Goal: Transaction & Acquisition: Obtain resource

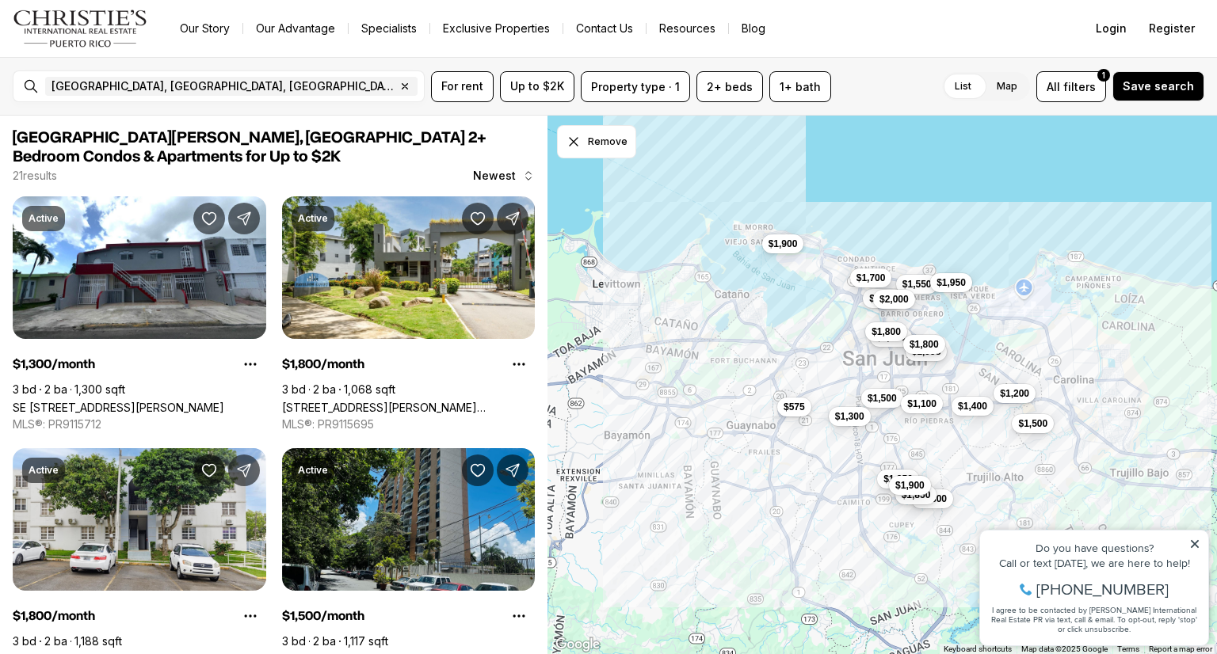
click at [963, 85] on label "List" at bounding box center [963, 86] width 42 height 29
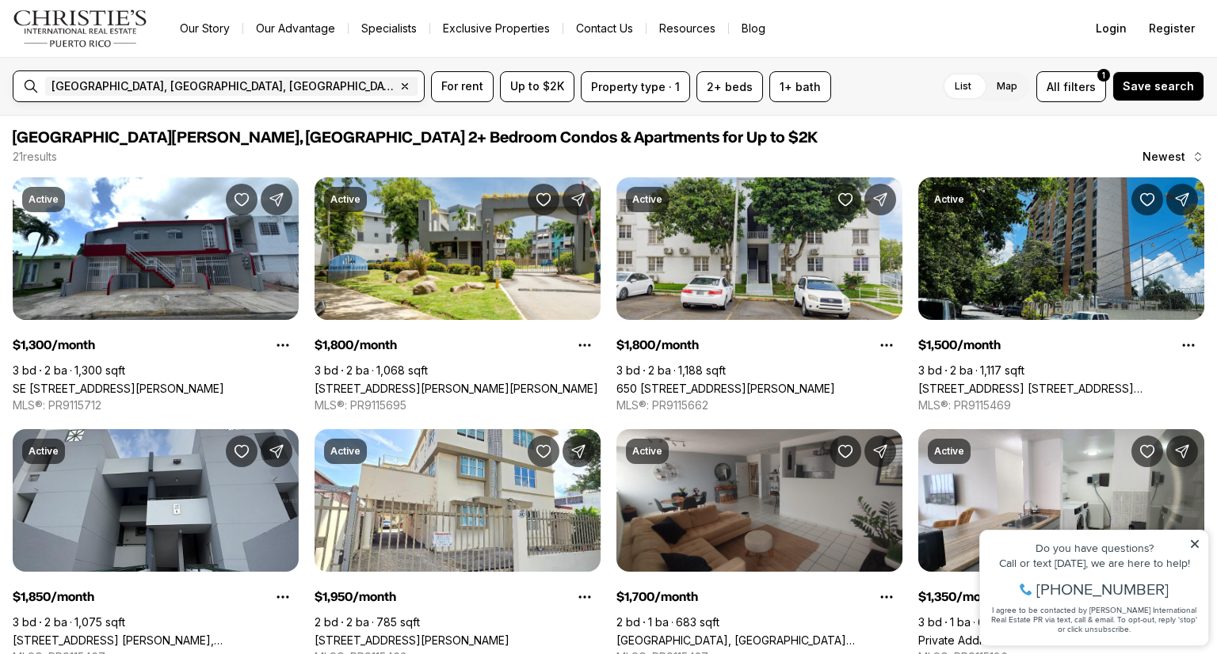
click at [421, 89] on input "text" at bounding box center [477, 86] width 112 height 19
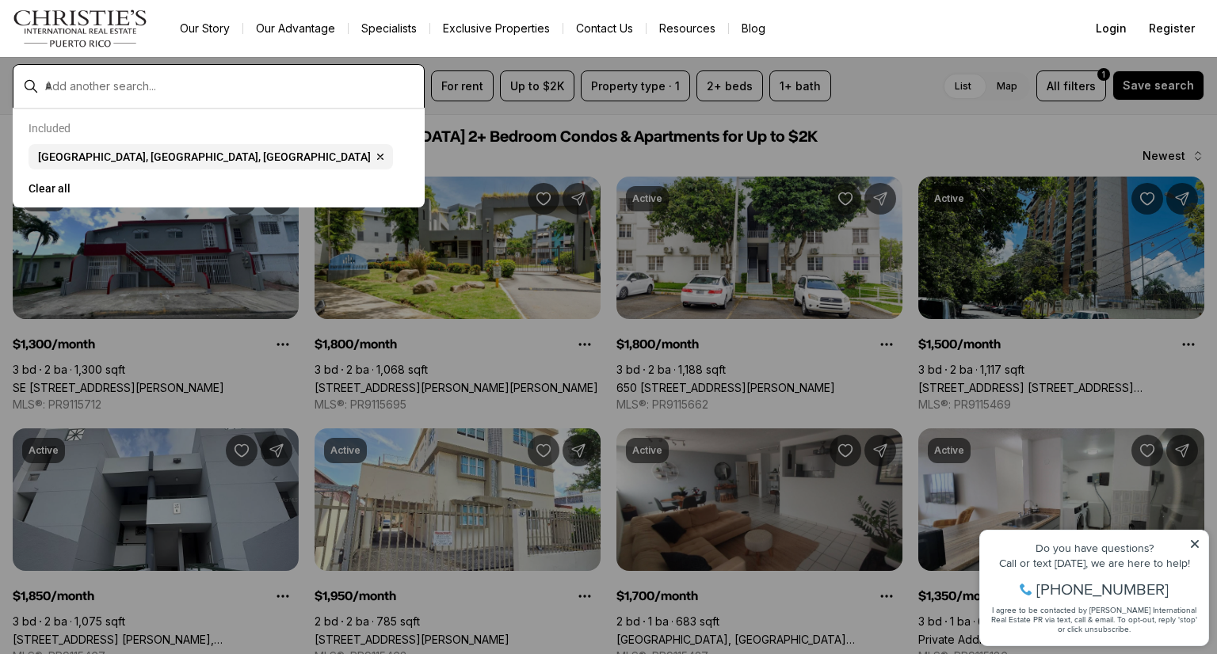
click at [111, 83] on input "text" at bounding box center [231, 86] width 372 height 14
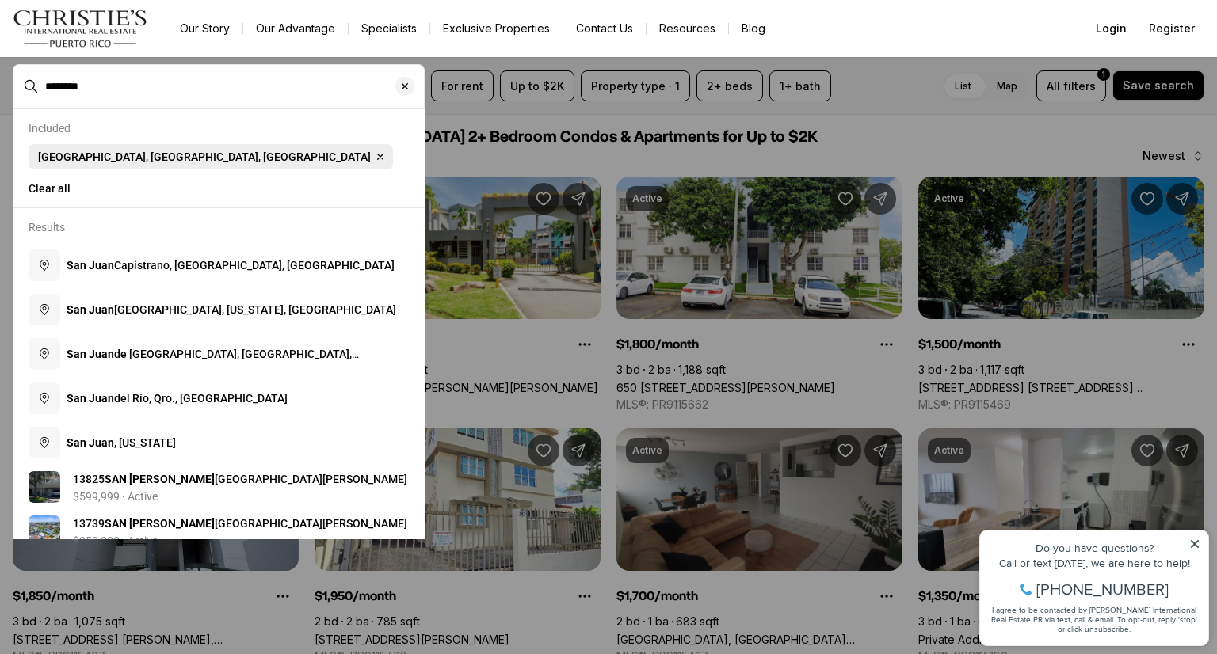
click at [70, 158] on span "[GEOGRAPHIC_DATA], [GEOGRAPHIC_DATA], [GEOGRAPHIC_DATA]" at bounding box center [204, 156] width 333 height 13
click at [105, 93] on div "********" at bounding box center [231, 86] width 385 height 27
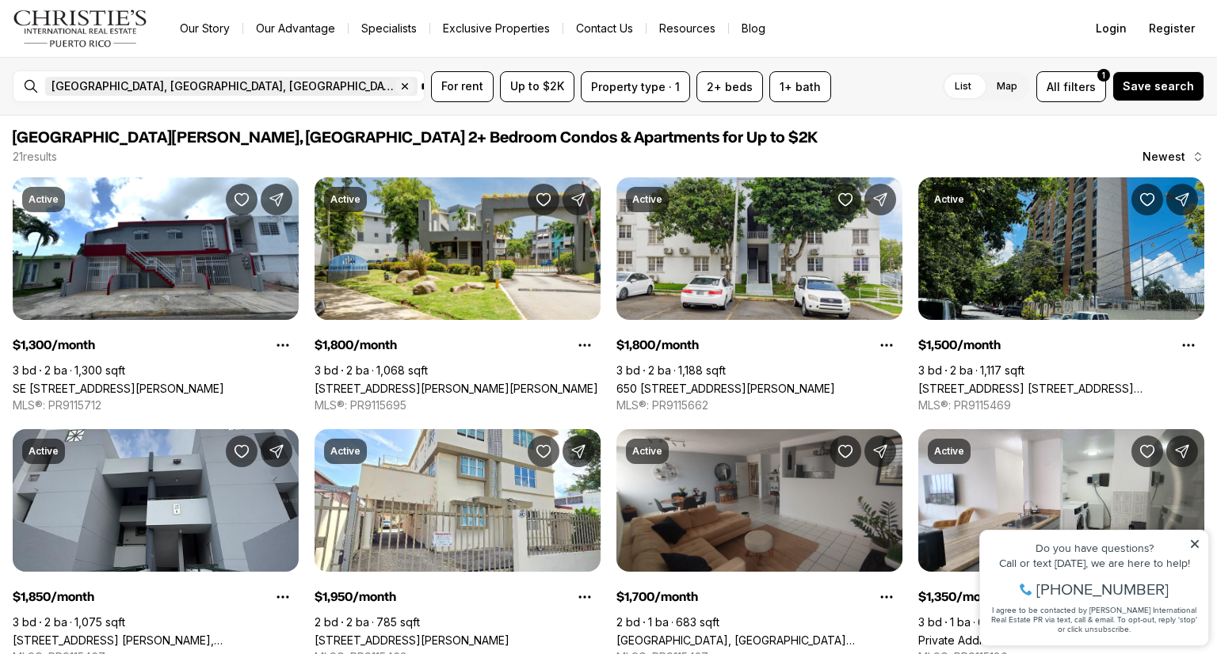
click at [105, 89] on span "[GEOGRAPHIC_DATA], [GEOGRAPHIC_DATA], [GEOGRAPHIC_DATA]" at bounding box center [223, 86] width 344 height 13
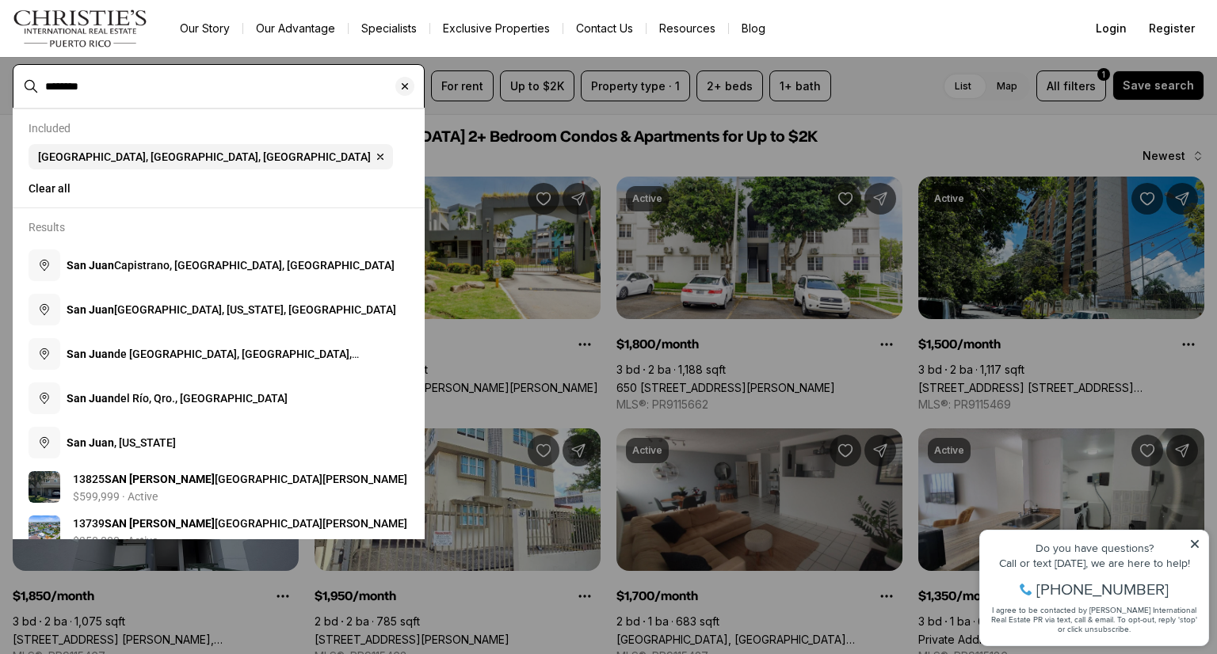
click at [168, 81] on input "********" at bounding box center [231, 86] width 372 height 14
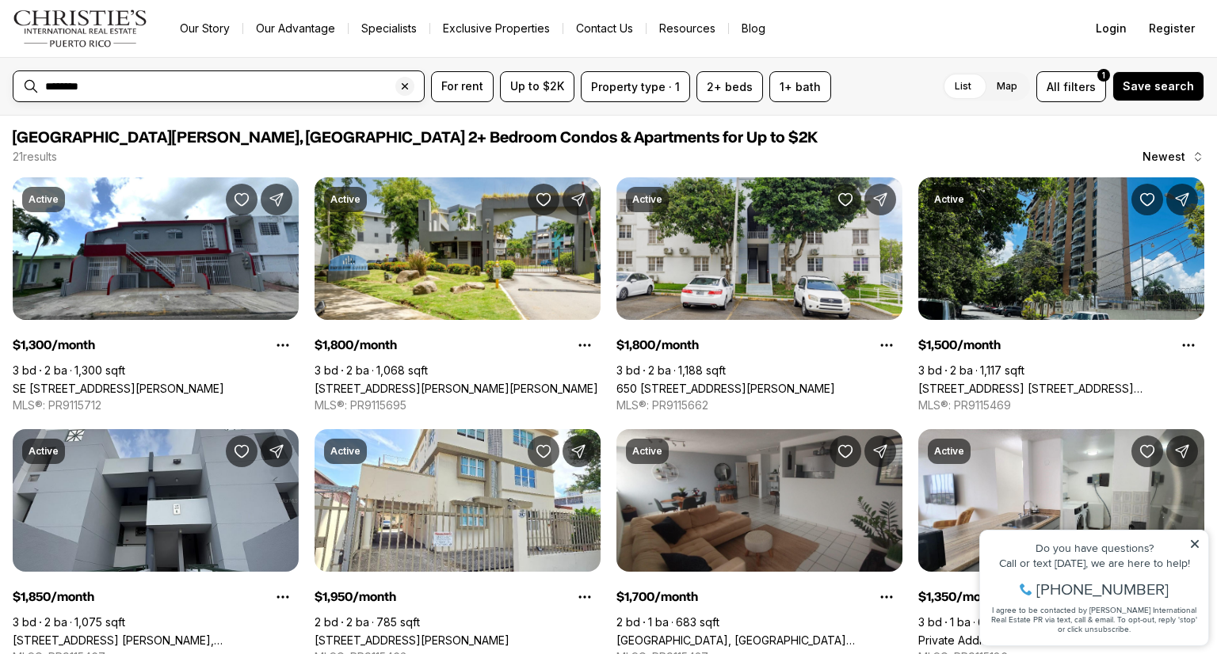
click at [168, 81] on input "********" at bounding box center [231, 86] width 372 height 14
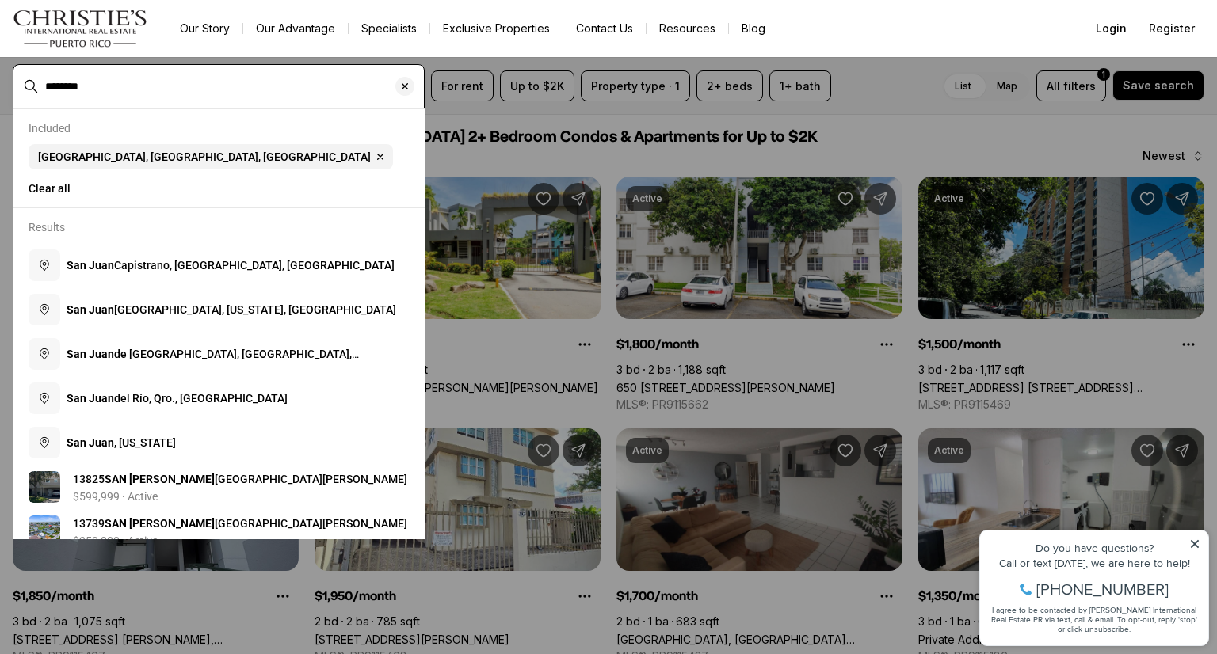
click at [168, 81] on input "********" at bounding box center [231, 86] width 372 height 14
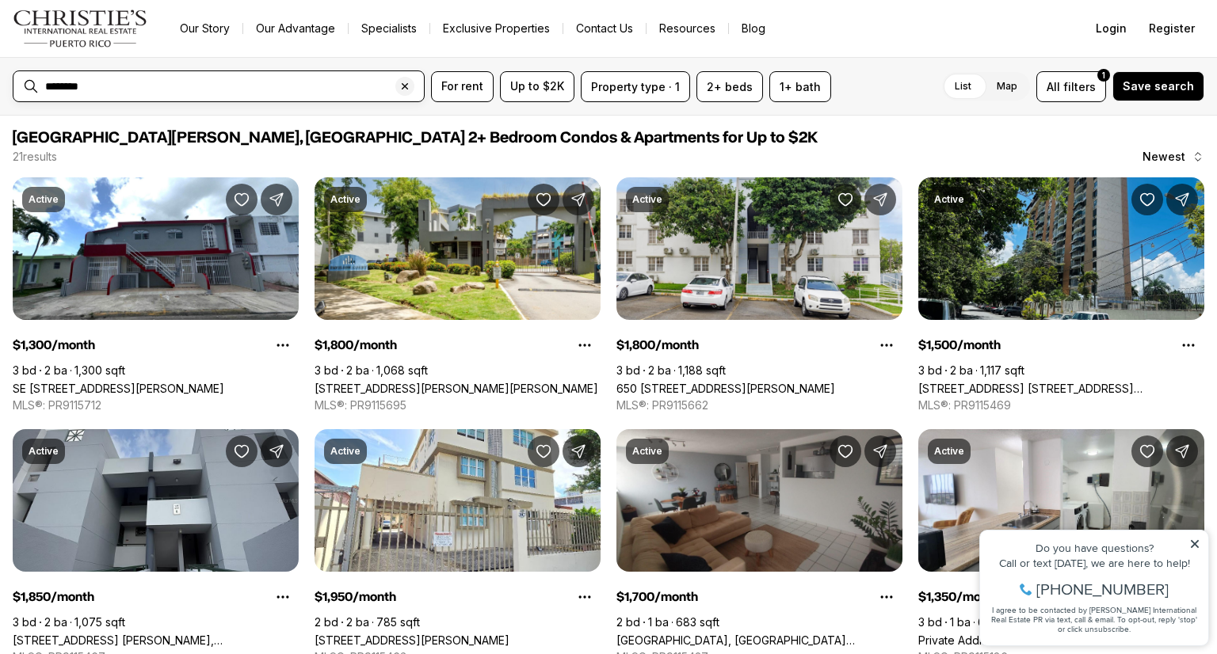
click at [168, 81] on input "********" at bounding box center [231, 86] width 372 height 14
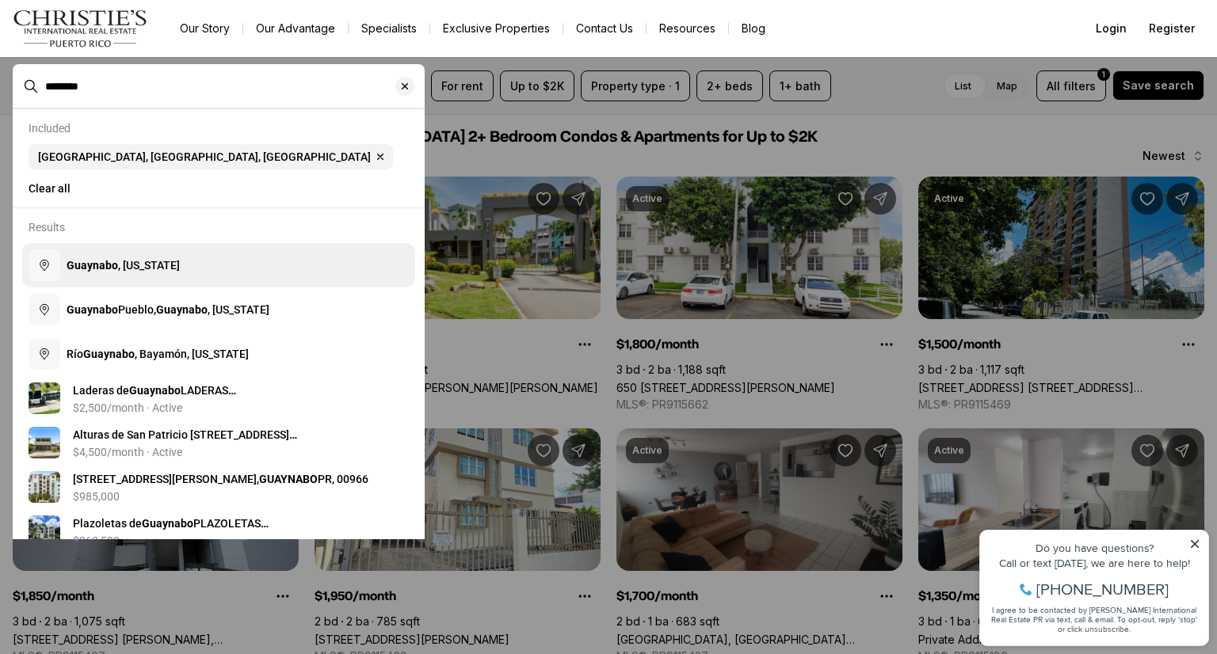
type input "********"
click at [133, 264] on span "Guaynabo , [US_STATE]" at bounding box center [123, 265] width 113 height 13
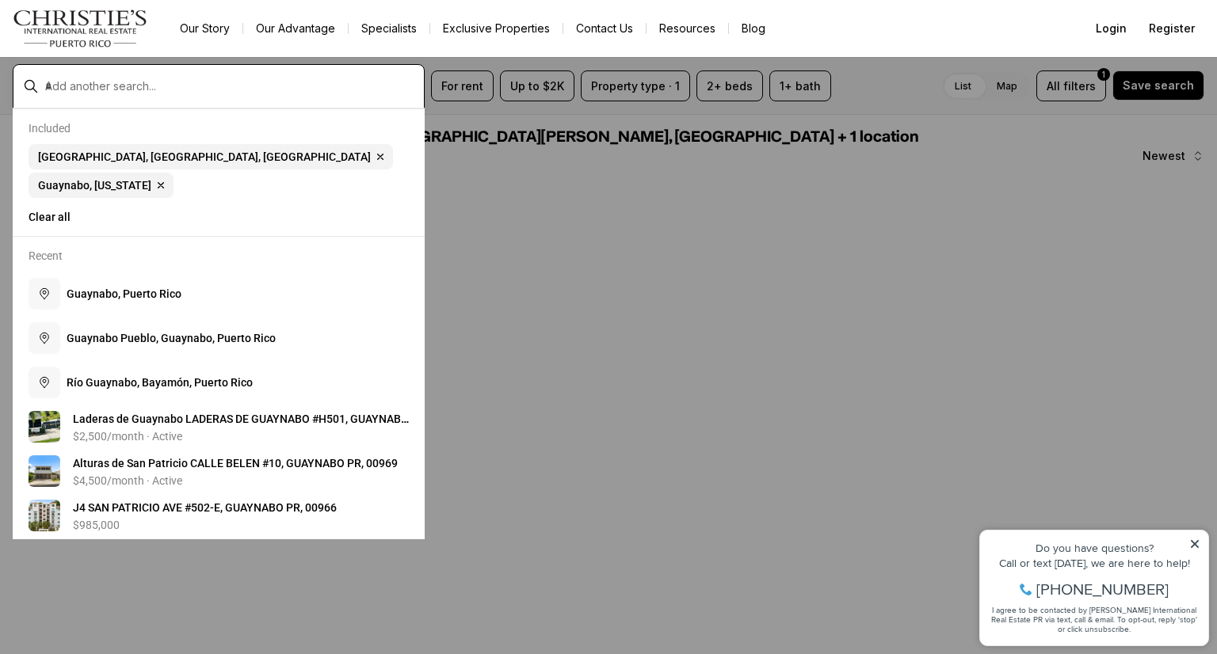
click at [112, 85] on input "text" at bounding box center [231, 86] width 372 height 14
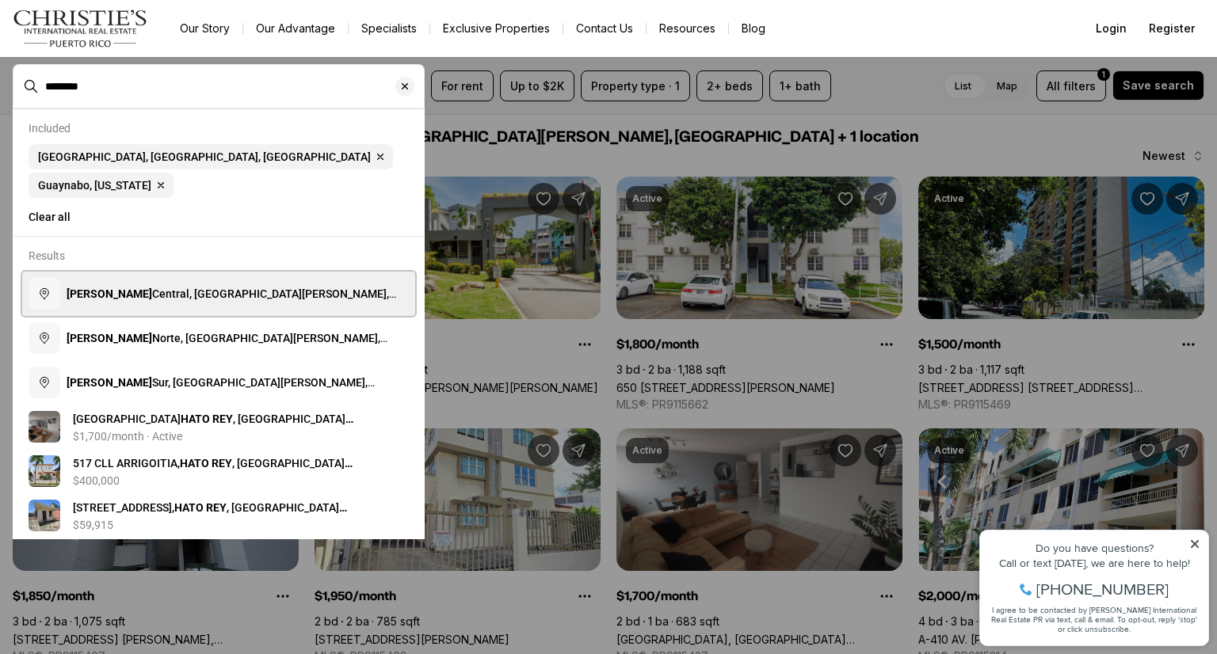
click at [131, 287] on span "[GEOGRAPHIC_DATA], [GEOGRAPHIC_DATA][PERSON_NAME], [US_STATE]" at bounding box center [231, 301] width 329 height 29
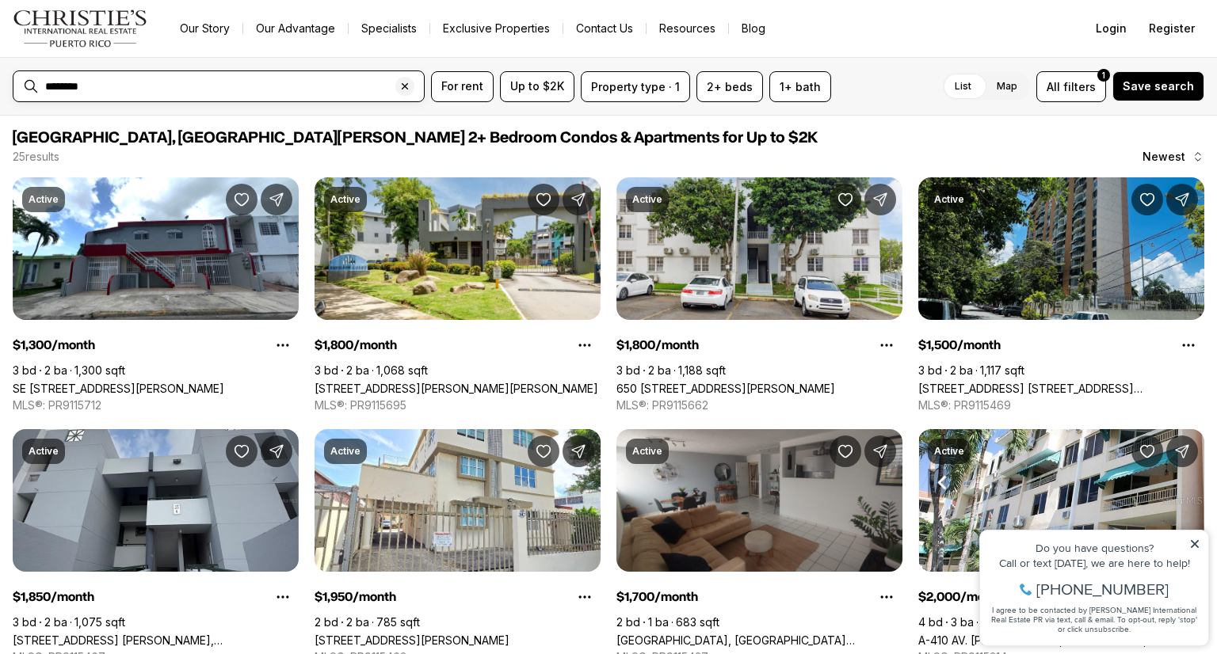
type input "**********"
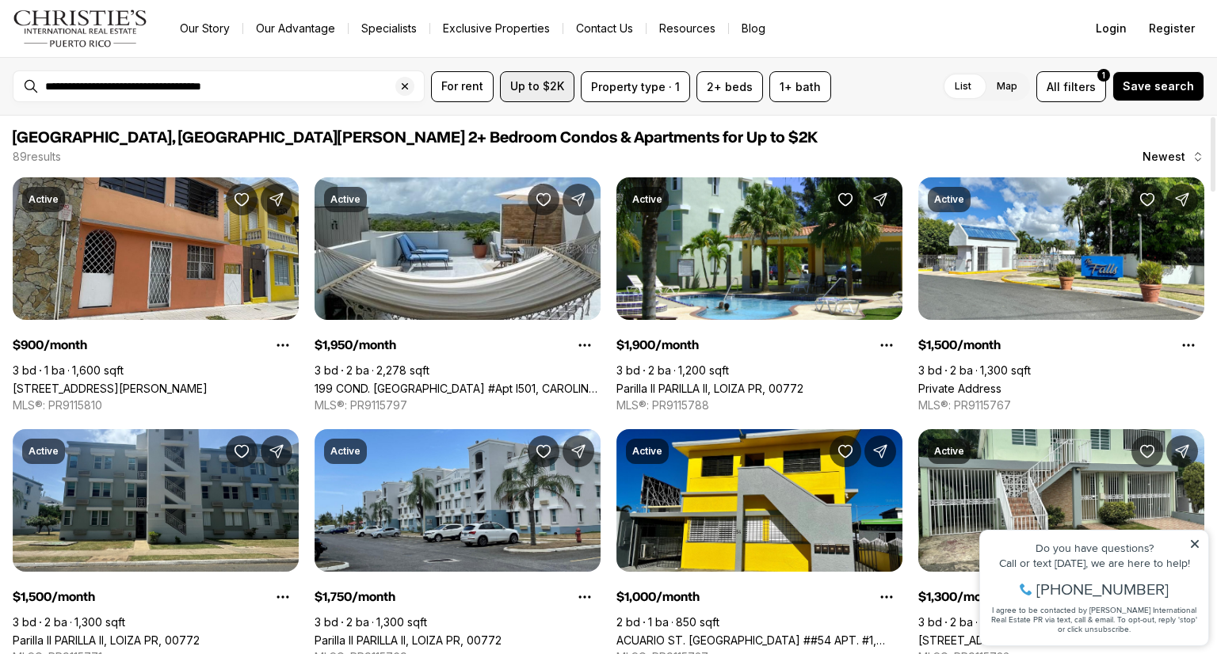
click at [558, 88] on span "Up to $2K" at bounding box center [537, 86] width 54 height 13
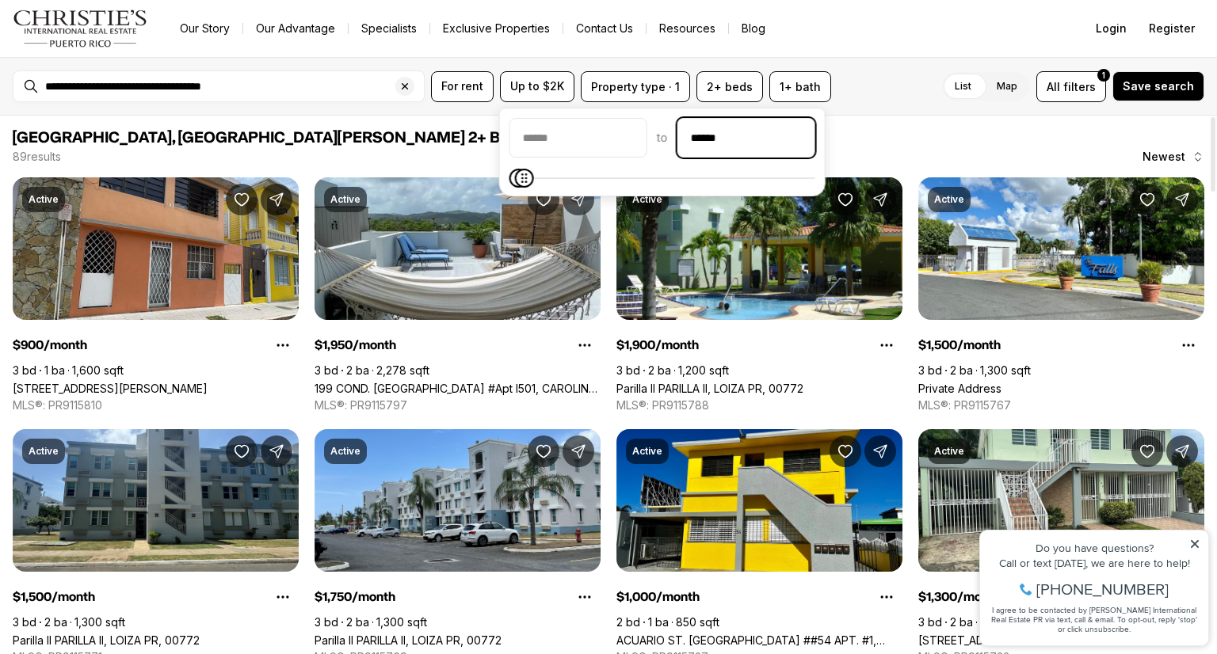
click at [729, 133] on input "******" at bounding box center [746, 138] width 136 height 38
drag, startPoint x: 725, startPoint y: 135, endPoint x: 706, endPoint y: 135, distance: 19.0
click at [706, 135] on input "******" at bounding box center [746, 138] width 136 height 38
type input "******"
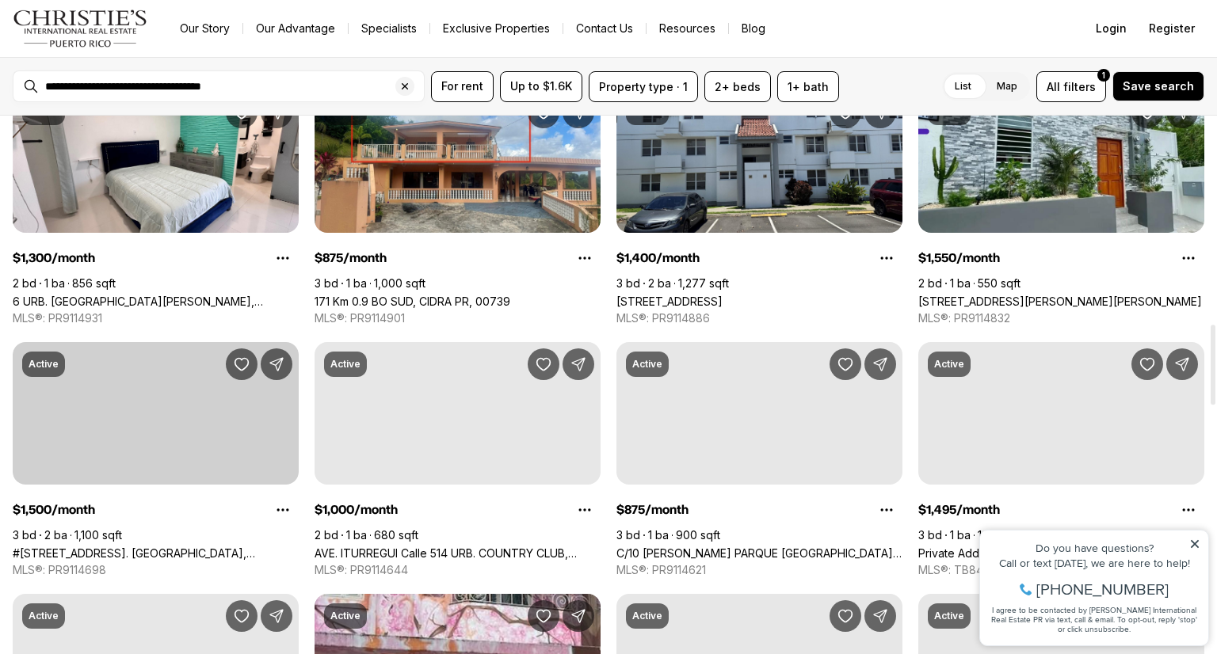
scroll to position [1505, 0]
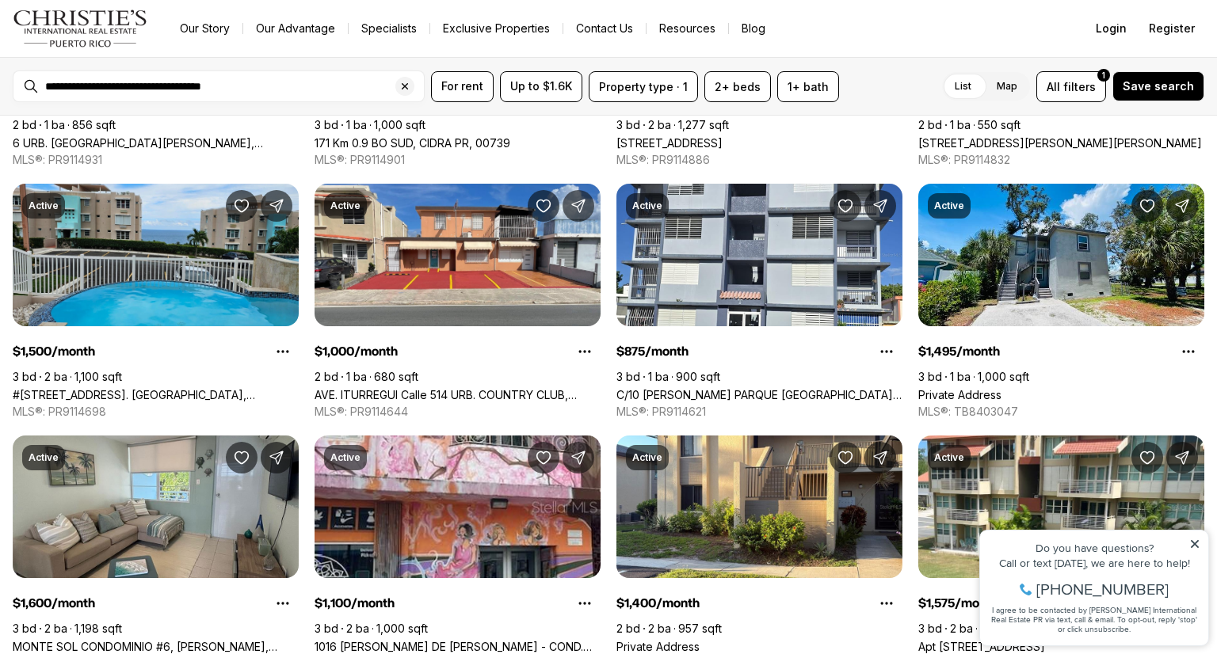
click at [1011, 87] on label "Map" at bounding box center [1007, 86] width 46 height 29
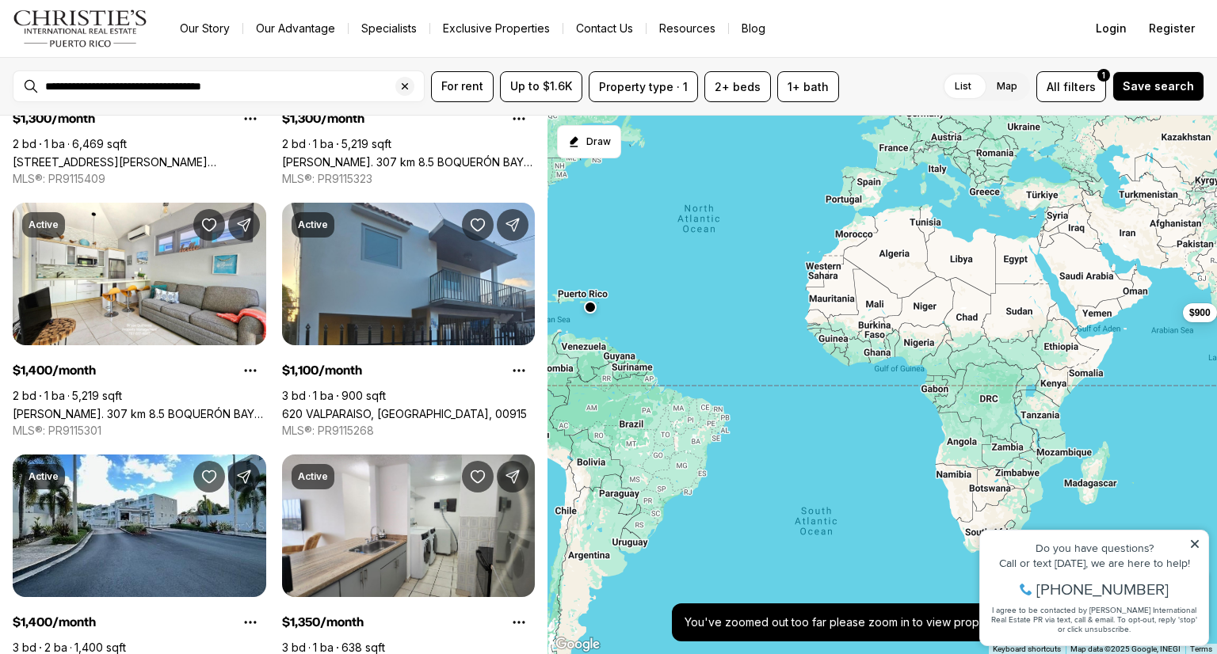
scroll to position [2782, 0]
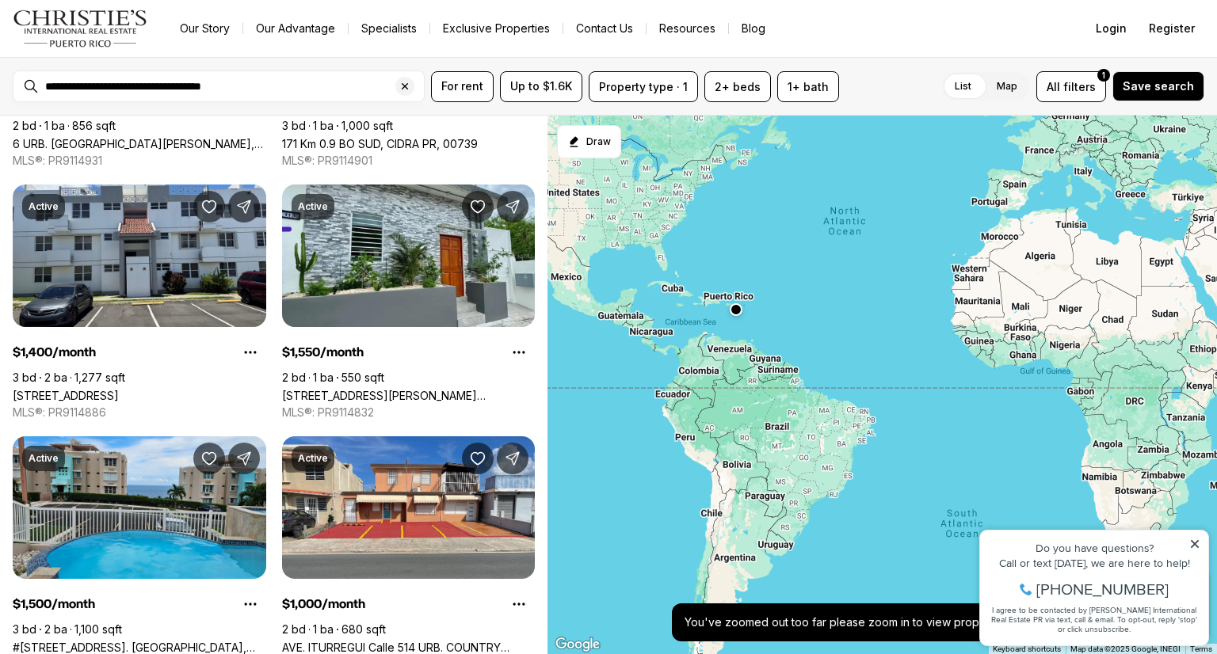
drag, startPoint x: 710, startPoint y: 312, endPoint x: 862, endPoint y: 314, distance: 152.1
click at [862, 314] on div "$900" at bounding box center [881, 385] width 669 height 539
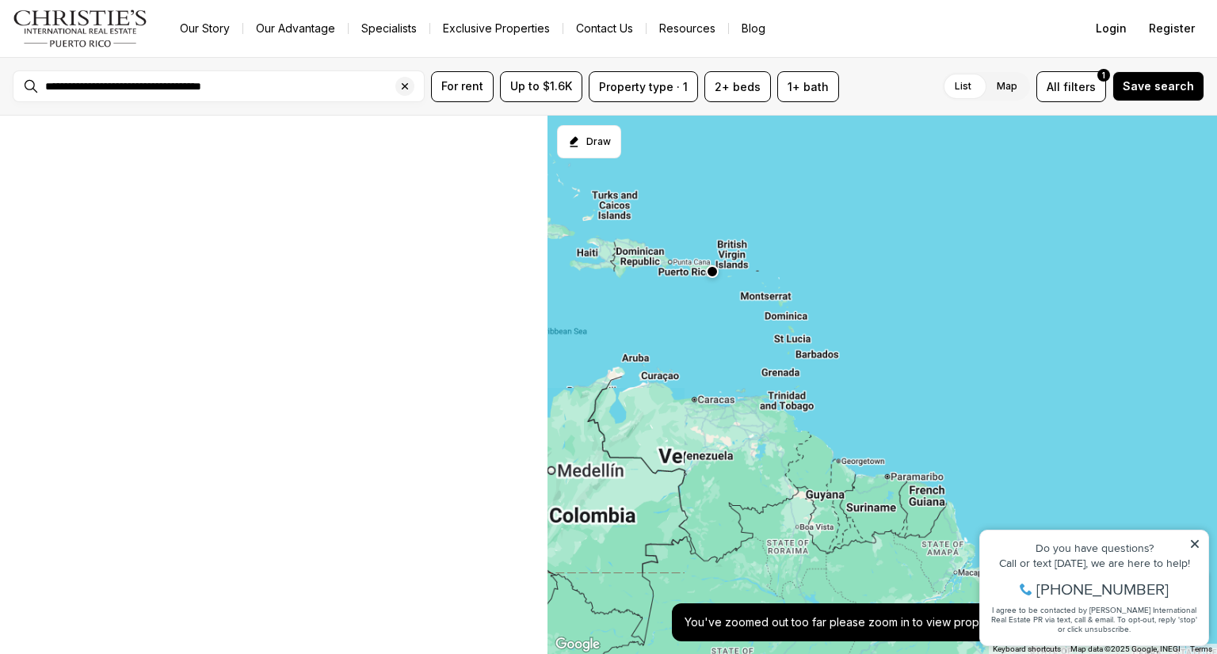
scroll to position [424, 0]
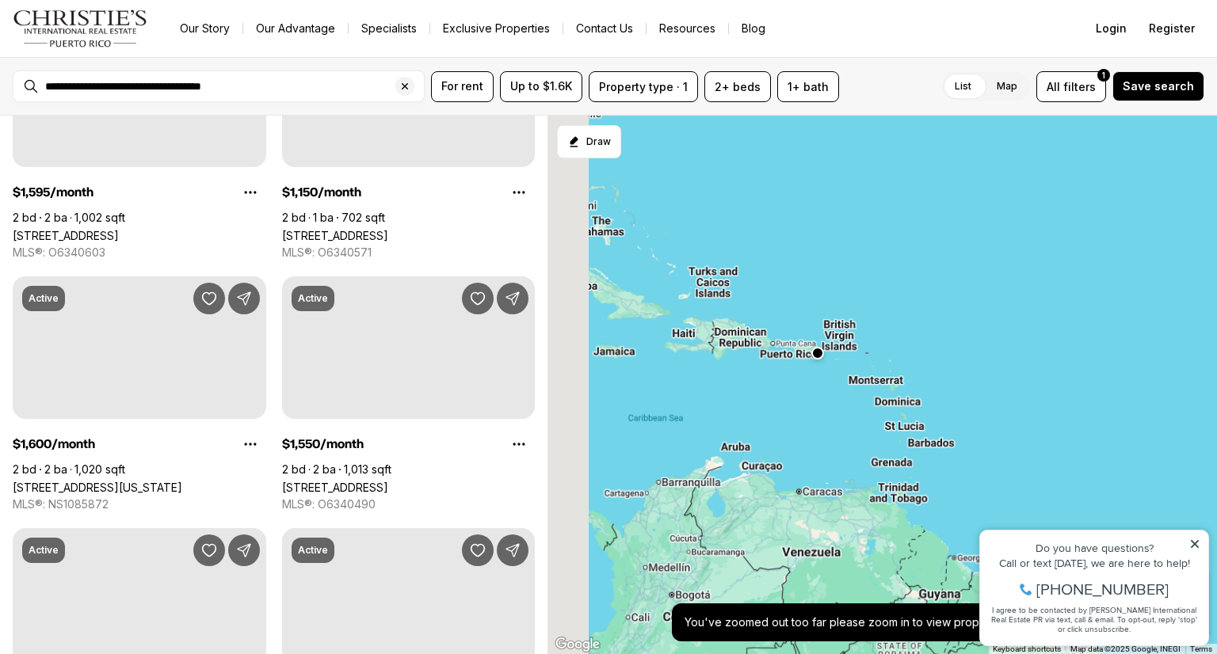
drag, startPoint x: 846, startPoint y: 384, endPoint x: 802, endPoint y: 367, distance: 47.4
click at [852, 388] on div at bounding box center [881, 385] width 669 height 539
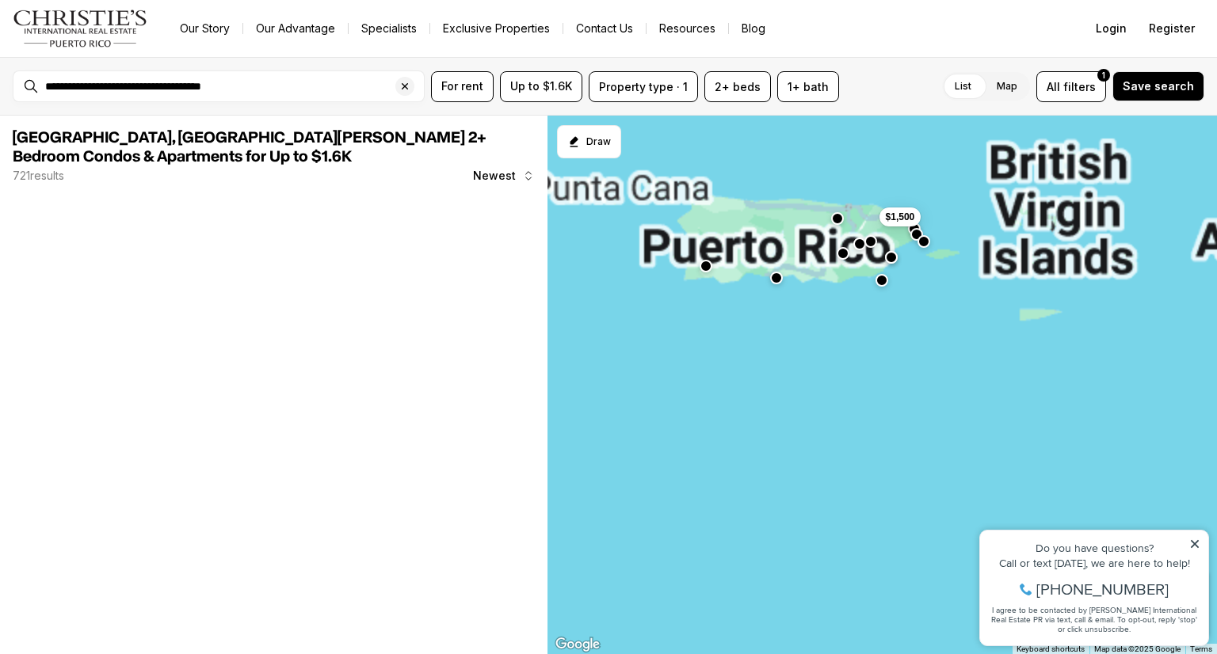
drag, startPoint x: 844, startPoint y: 334, endPoint x: 893, endPoint y: 505, distance: 177.8
click at [893, 505] on div "$1,500" at bounding box center [881, 385] width 669 height 539
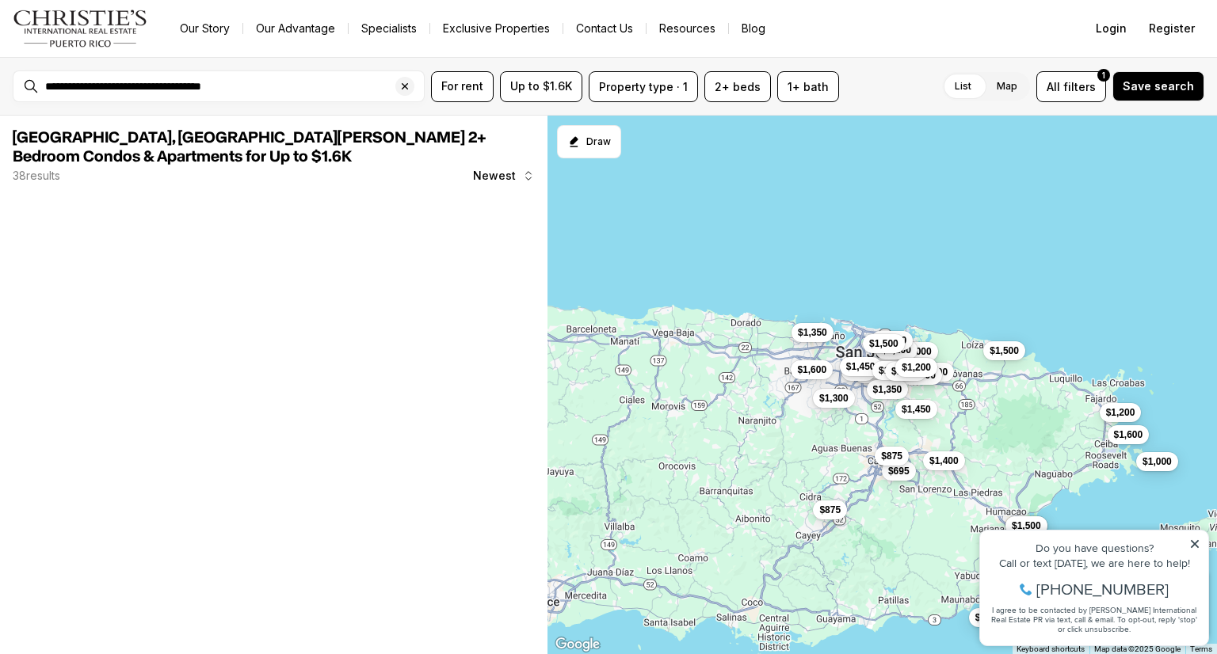
drag, startPoint x: 866, startPoint y: 352, endPoint x: 881, endPoint y: 558, distance: 206.5
click at [881, 562] on div "$1,500 $695 $875 $1,400 $1,200 $1,600 $1,000 $1,400 $1,500 $1,500 $1,000 $1,300…" at bounding box center [881, 385] width 669 height 539
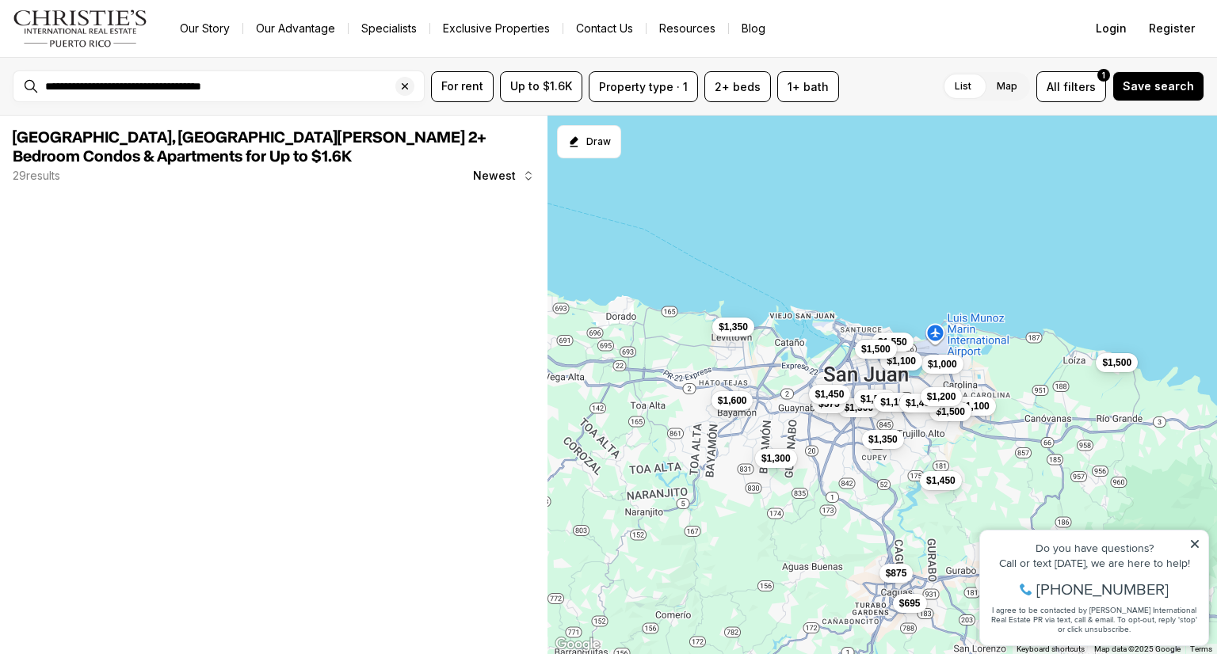
drag, startPoint x: 866, startPoint y: 487, endPoint x: 873, endPoint y: 495, distance: 10.1
click at [873, 495] on div "$1,500 $695 $875 $1,400 $1,400 $1,500 $1,000 $1,300 $1,300 $1,500 $575 $1,100 $…" at bounding box center [881, 385] width 669 height 539
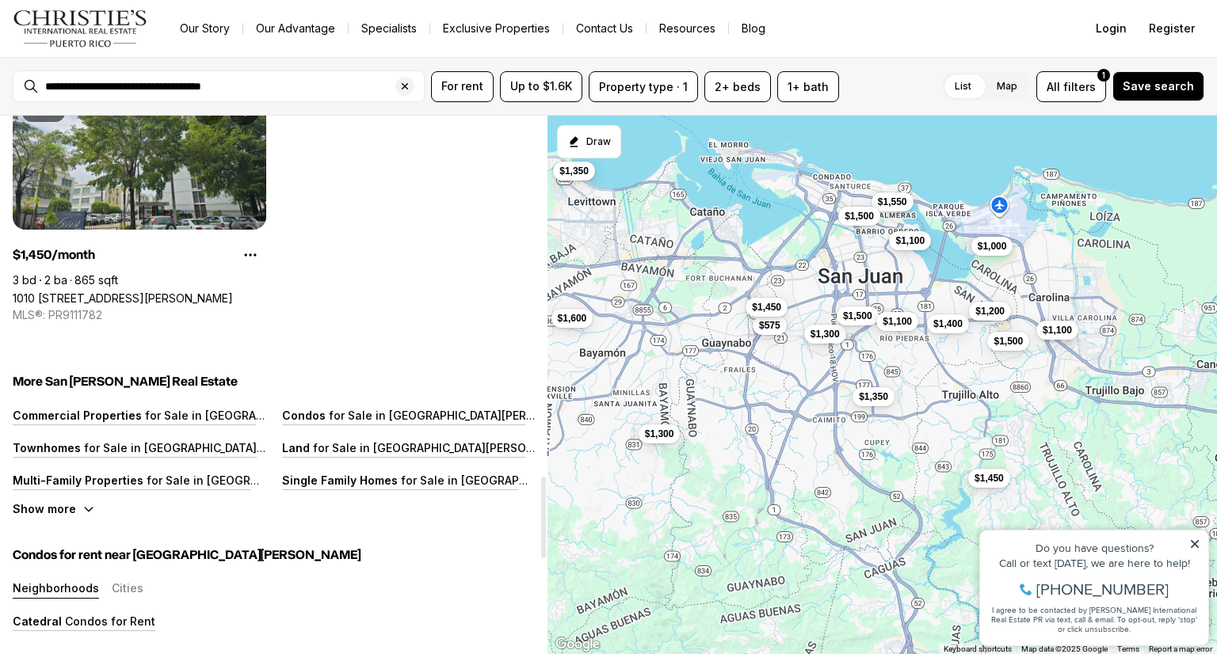
scroll to position [2218, 0]
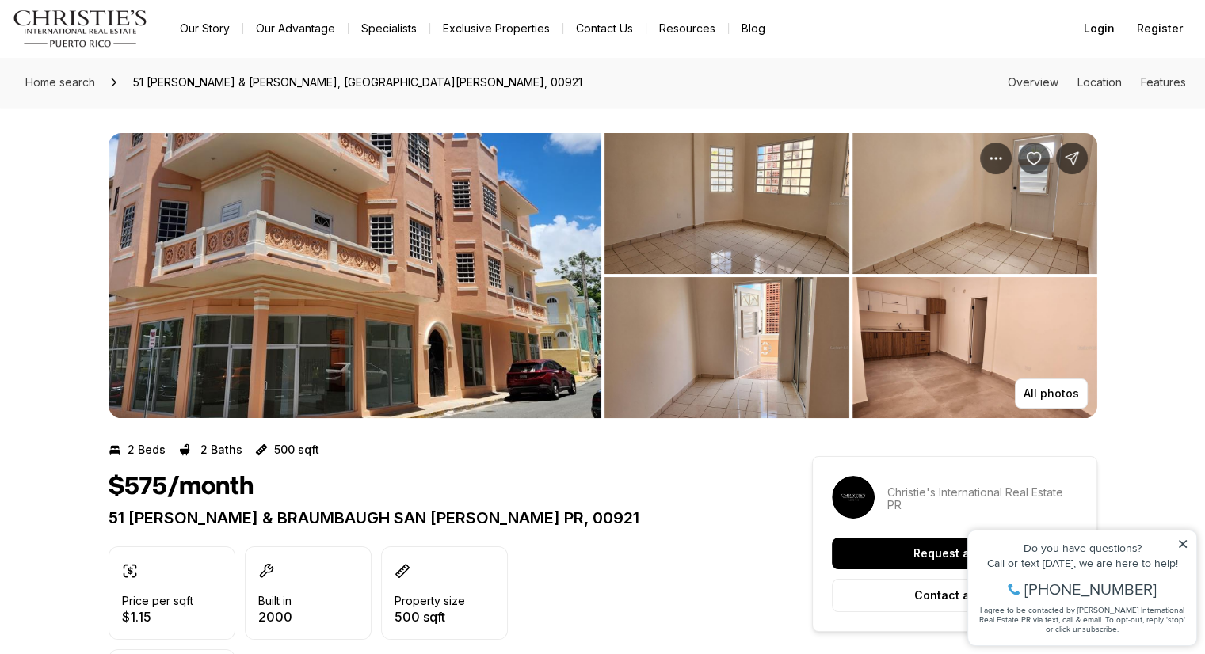
click at [451, 252] on img "View image gallery" at bounding box center [355, 275] width 493 height 285
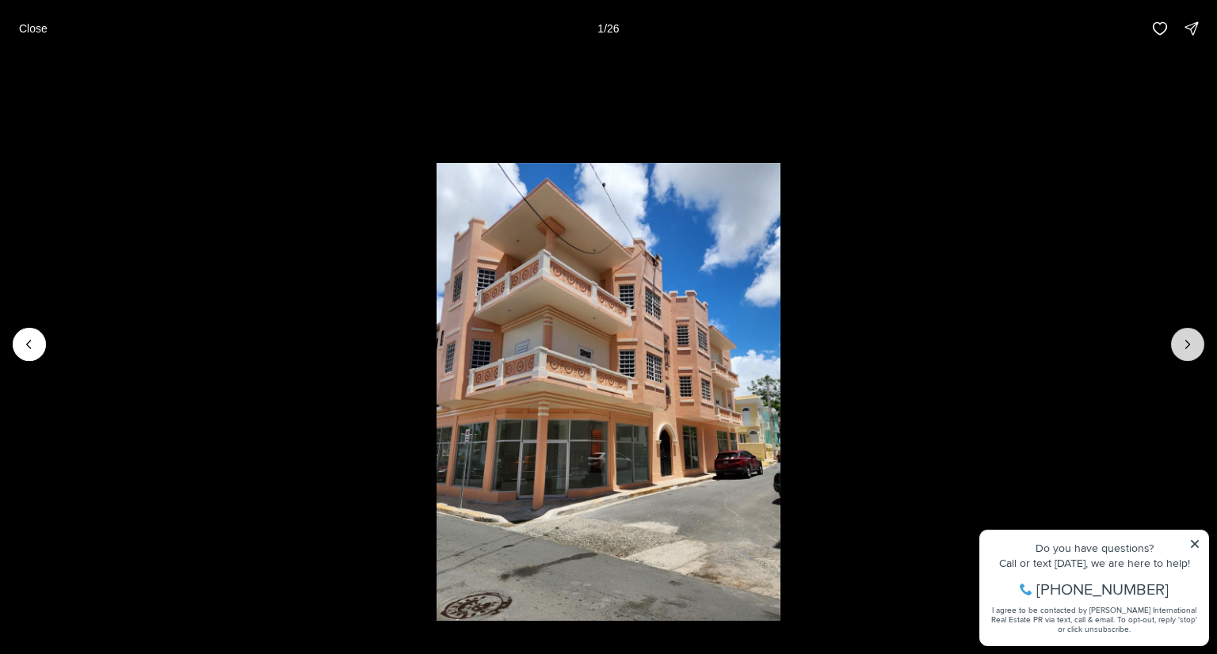
click at [1178, 346] on button "Next slide" at bounding box center [1187, 344] width 33 height 33
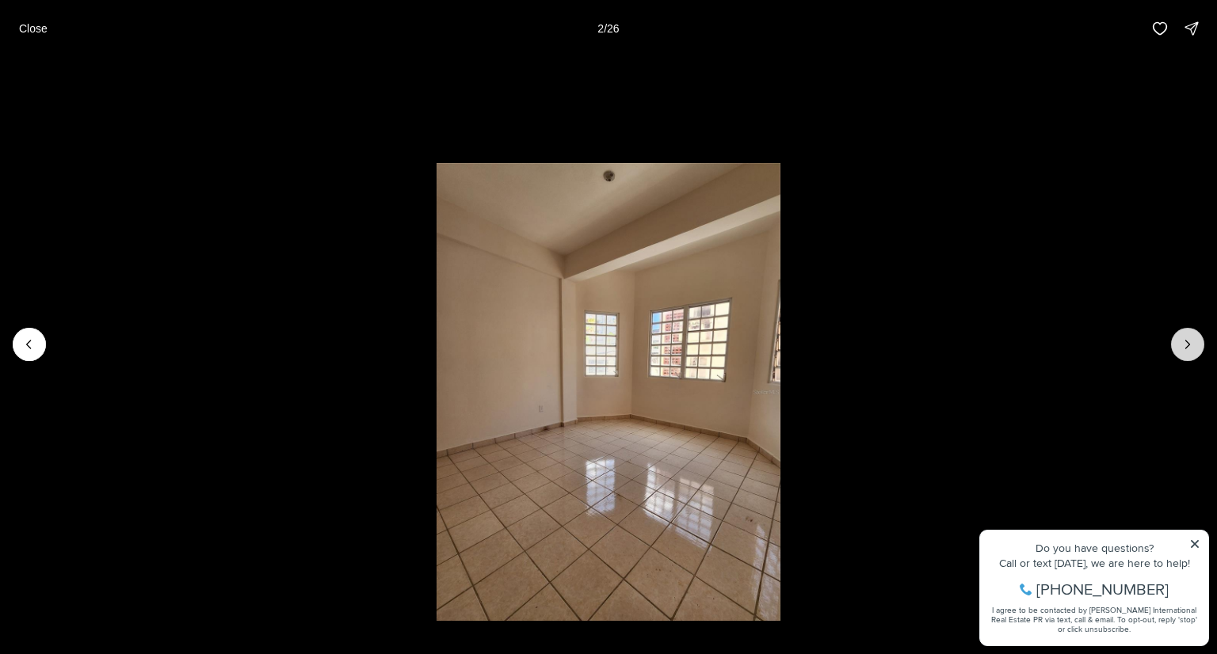
click at [1178, 345] on button "Next slide" at bounding box center [1187, 344] width 33 height 33
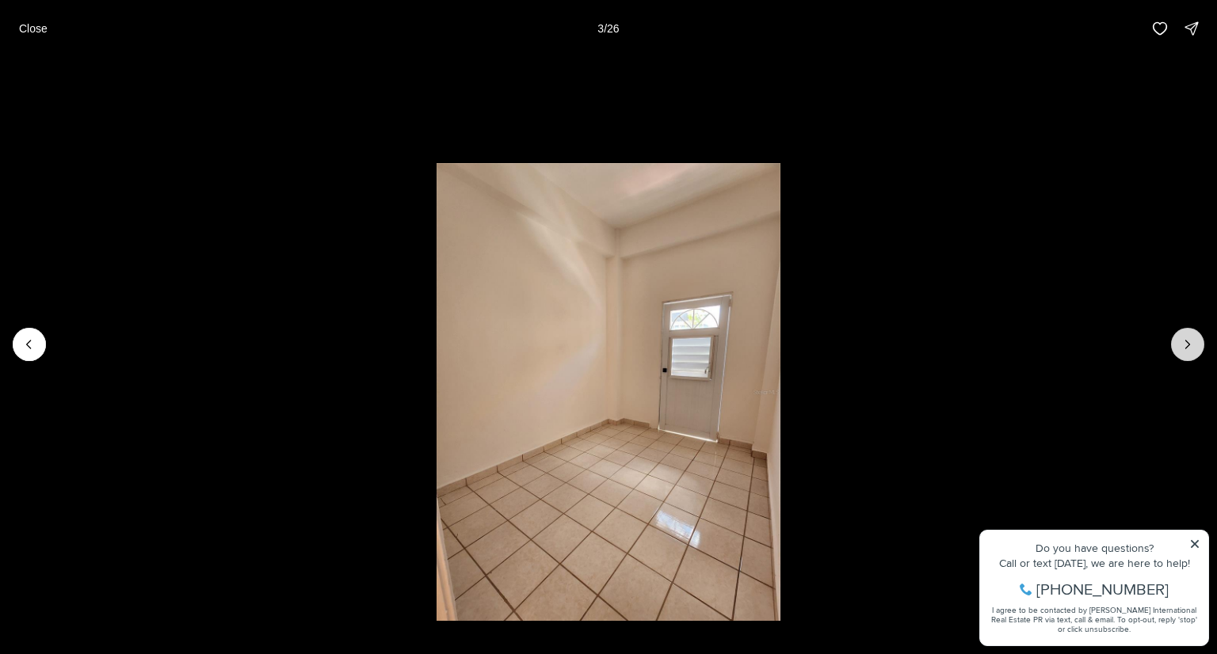
click at [1178, 345] on button "Next slide" at bounding box center [1187, 344] width 33 height 33
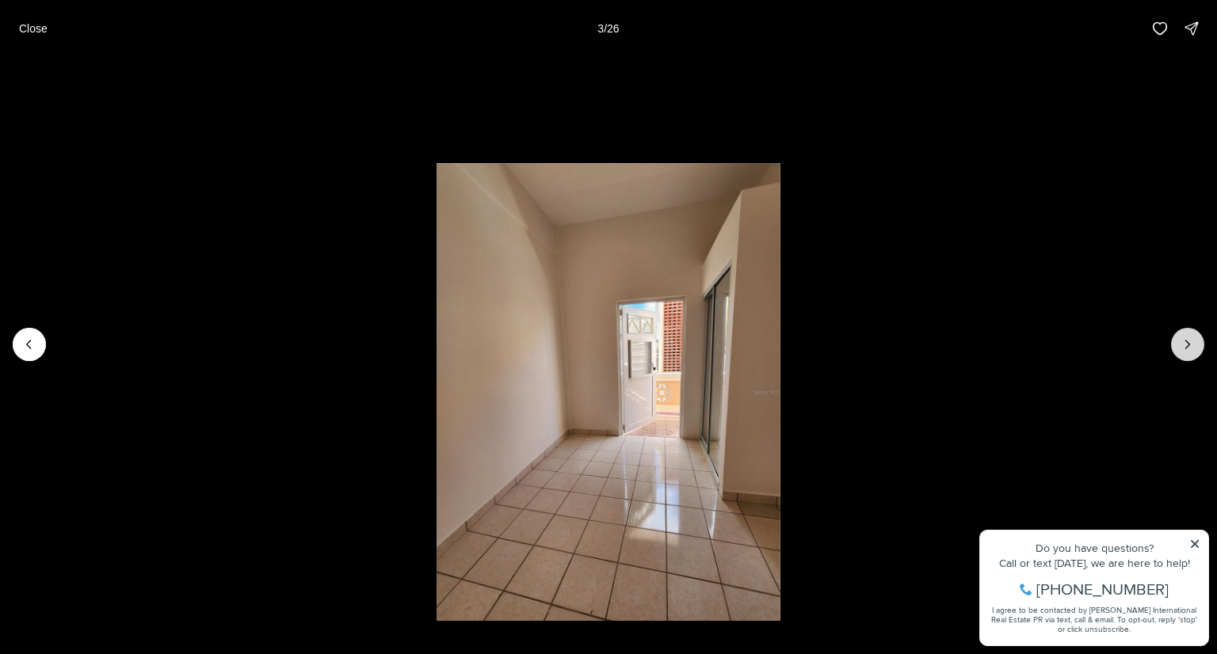
click at [1178, 345] on button "Next slide" at bounding box center [1187, 344] width 33 height 33
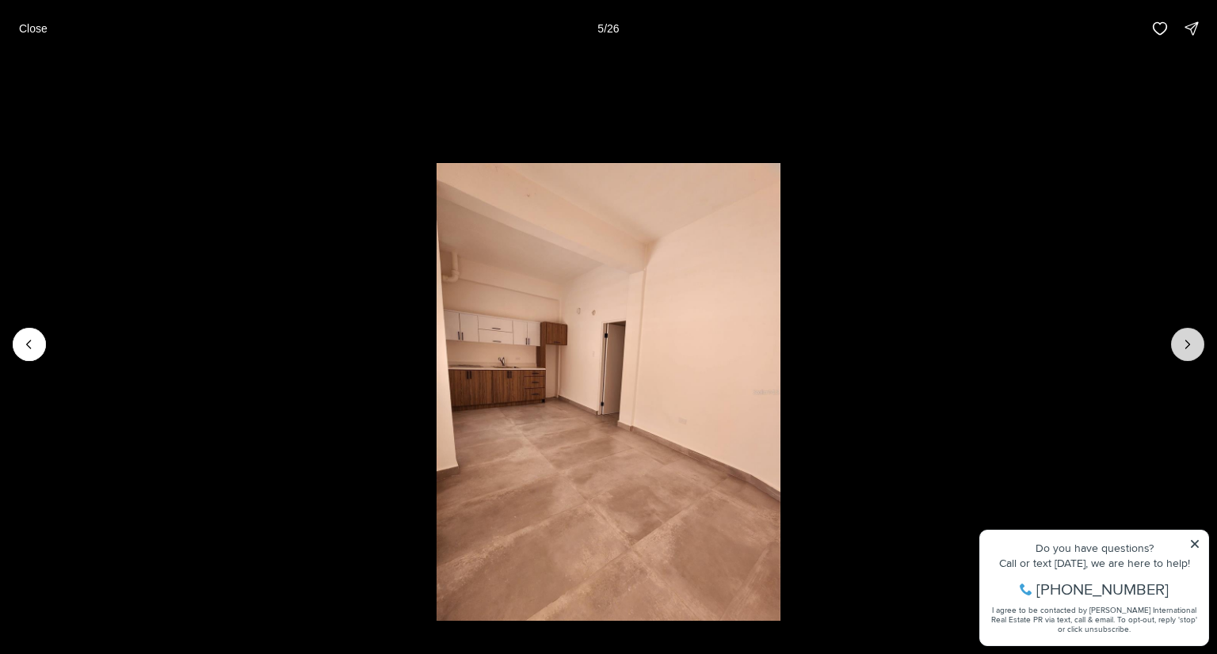
click at [1178, 345] on button "Next slide" at bounding box center [1187, 344] width 33 height 33
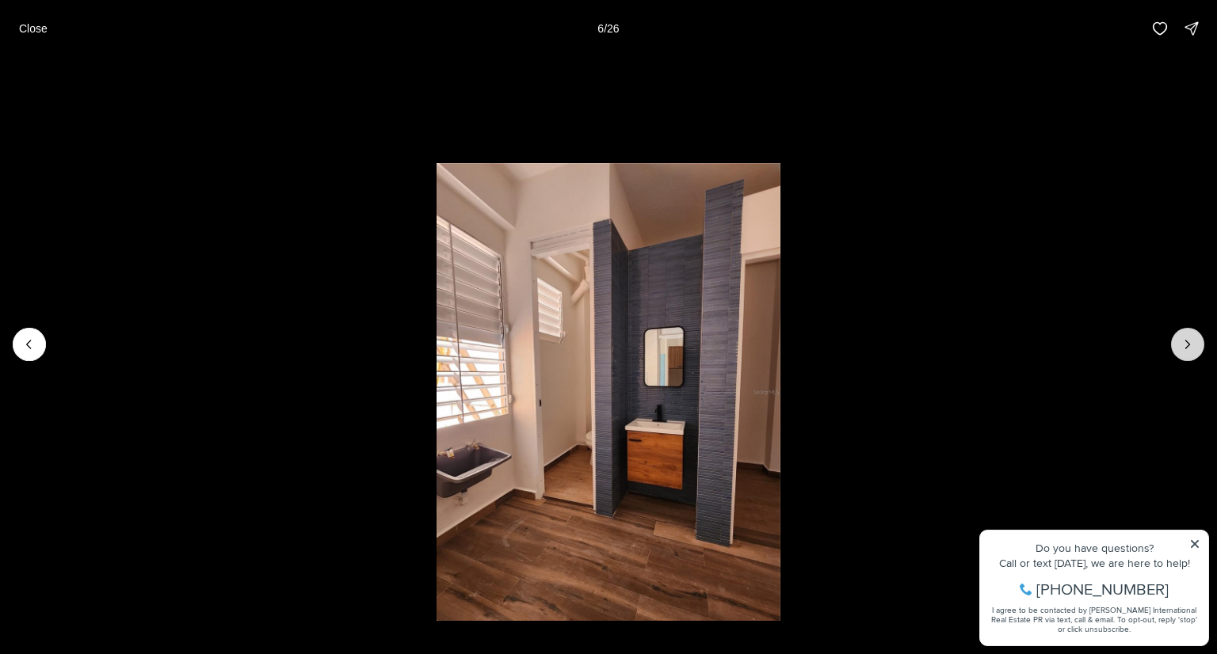
click at [1178, 345] on button "Next slide" at bounding box center [1187, 344] width 33 height 33
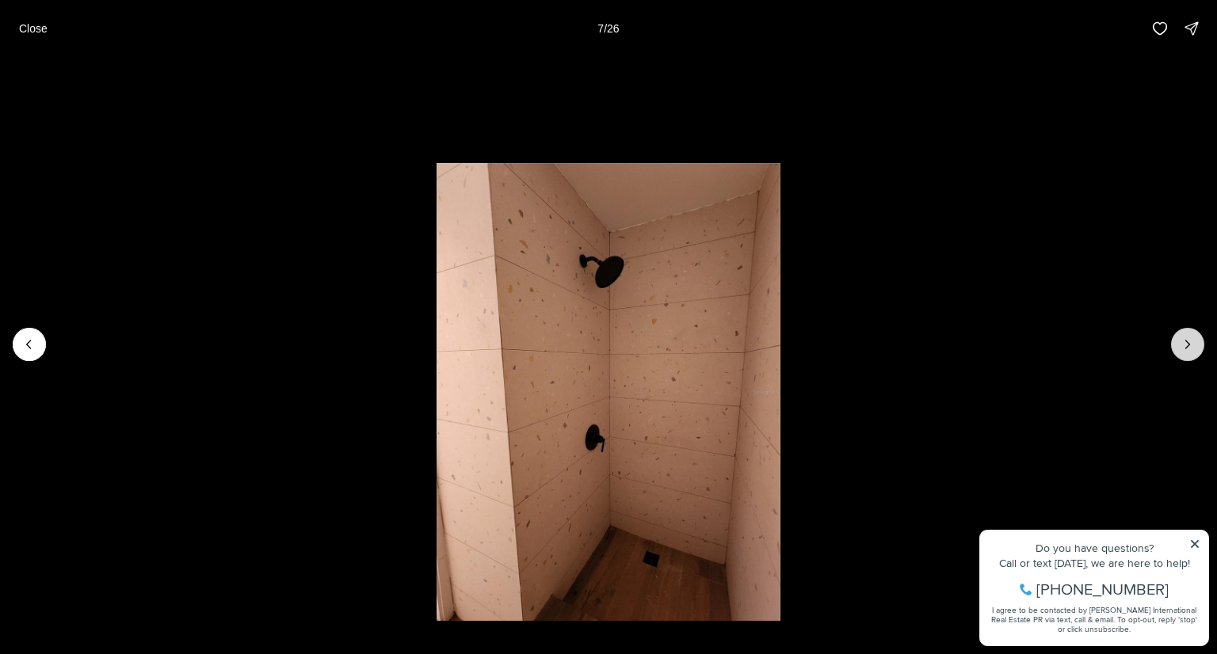
click at [1178, 345] on button "Next slide" at bounding box center [1187, 344] width 33 height 33
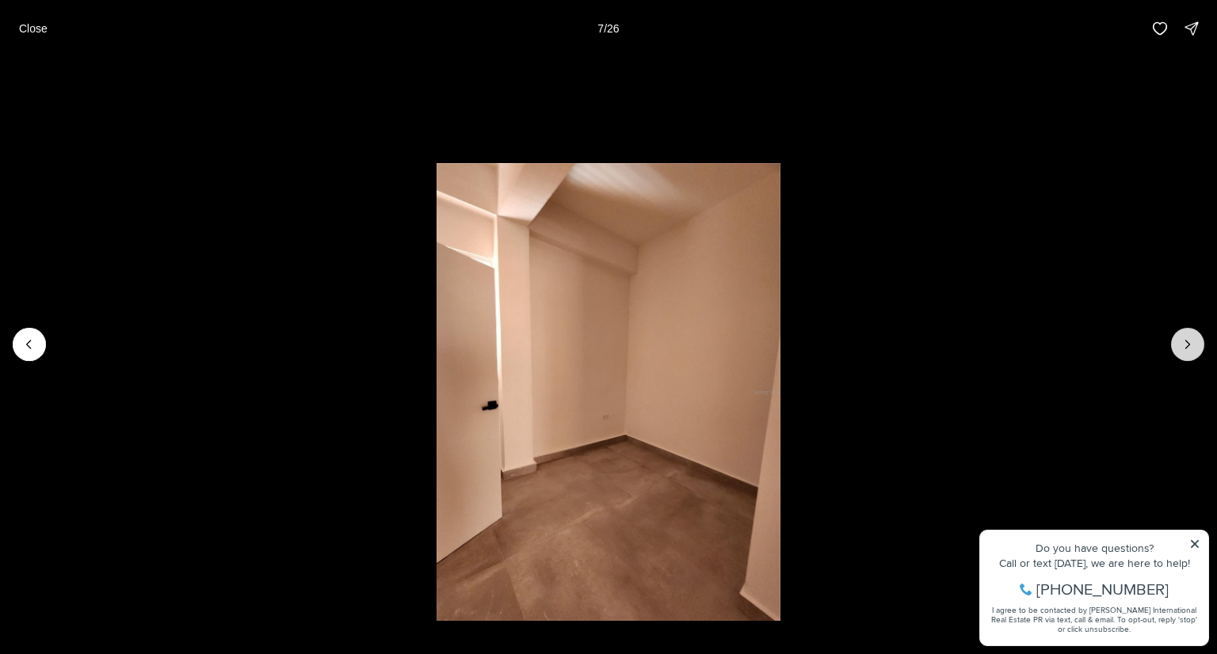
click at [1178, 345] on button "Next slide" at bounding box center [1187, 344] width 33 height 33
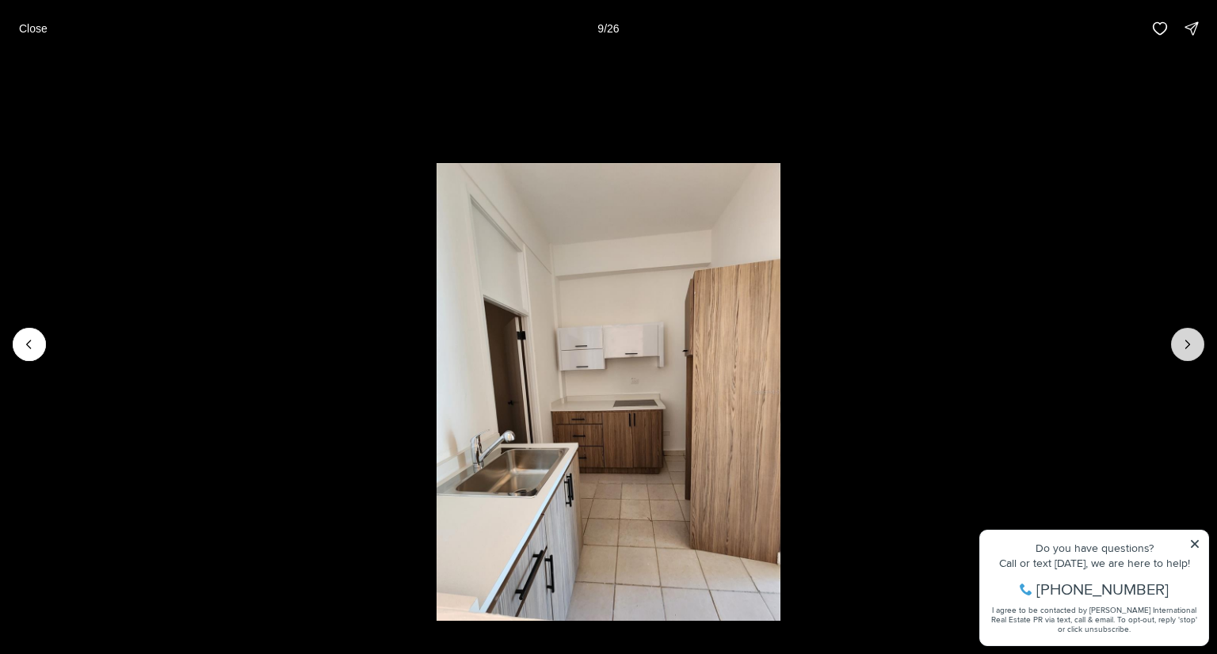
click at [1178, 345] on button "Next slide" at bounding box center [1187, 344] width 33 height 33
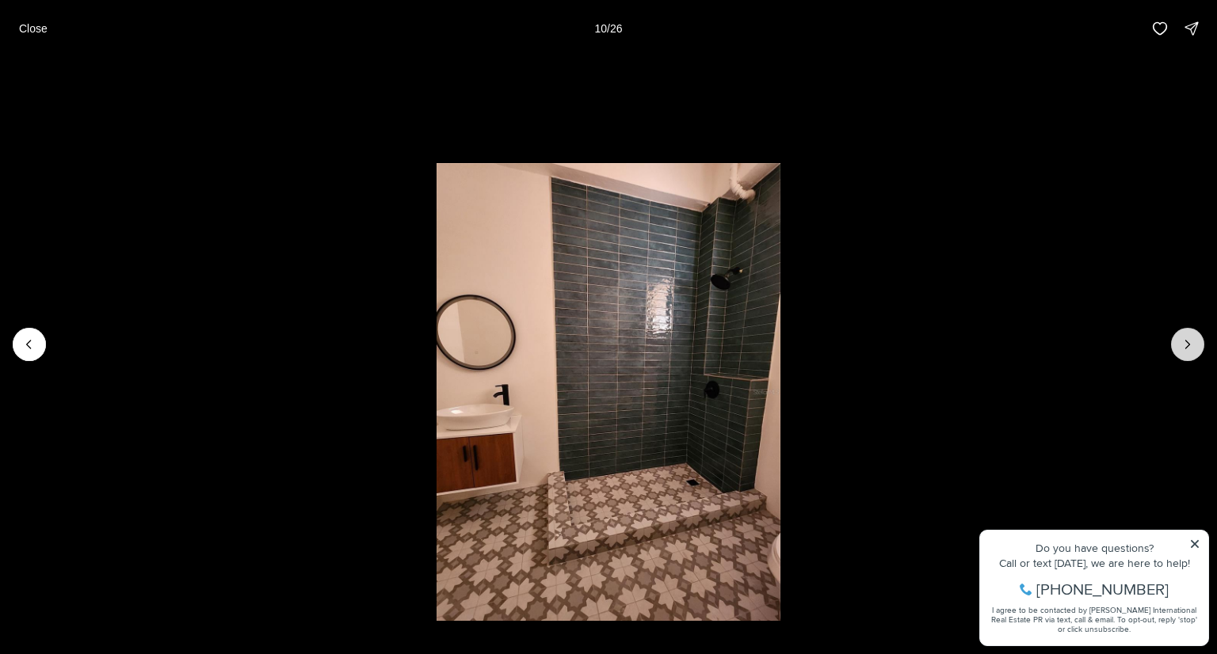
click at [1178, 345] on button "Next slide" at bounding box center [1187, 344] width 33 height 33
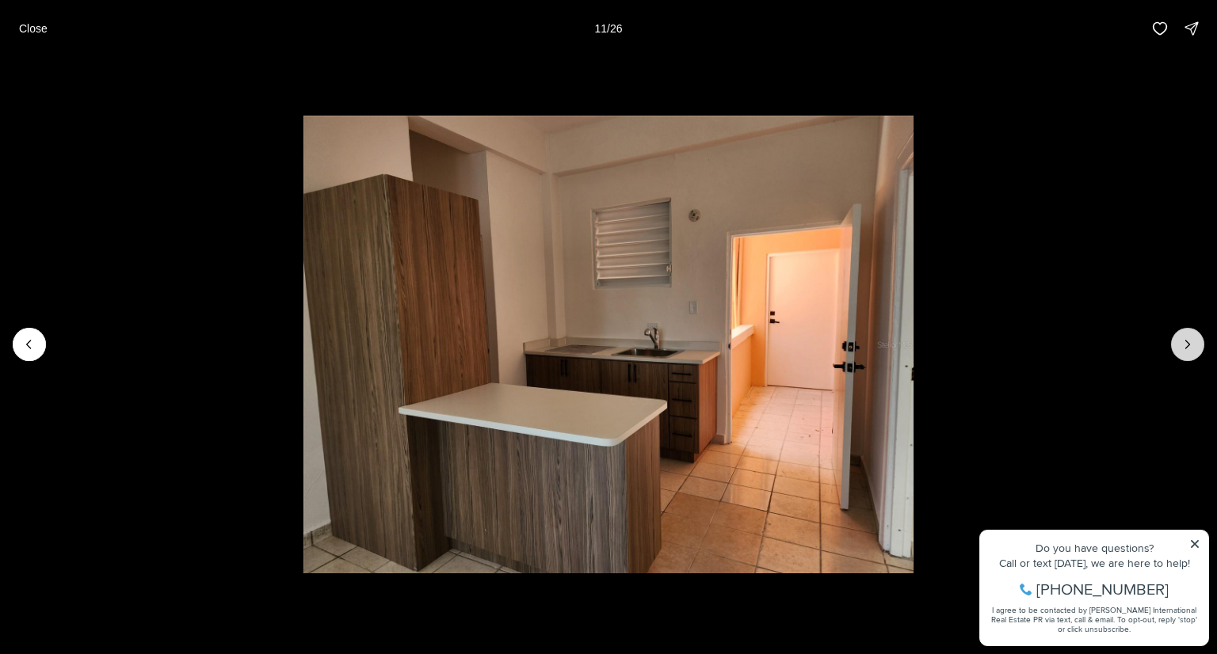
click at [1178, 345] on button "Next slide" at bounding box center [1187, 344] width 33 height 33
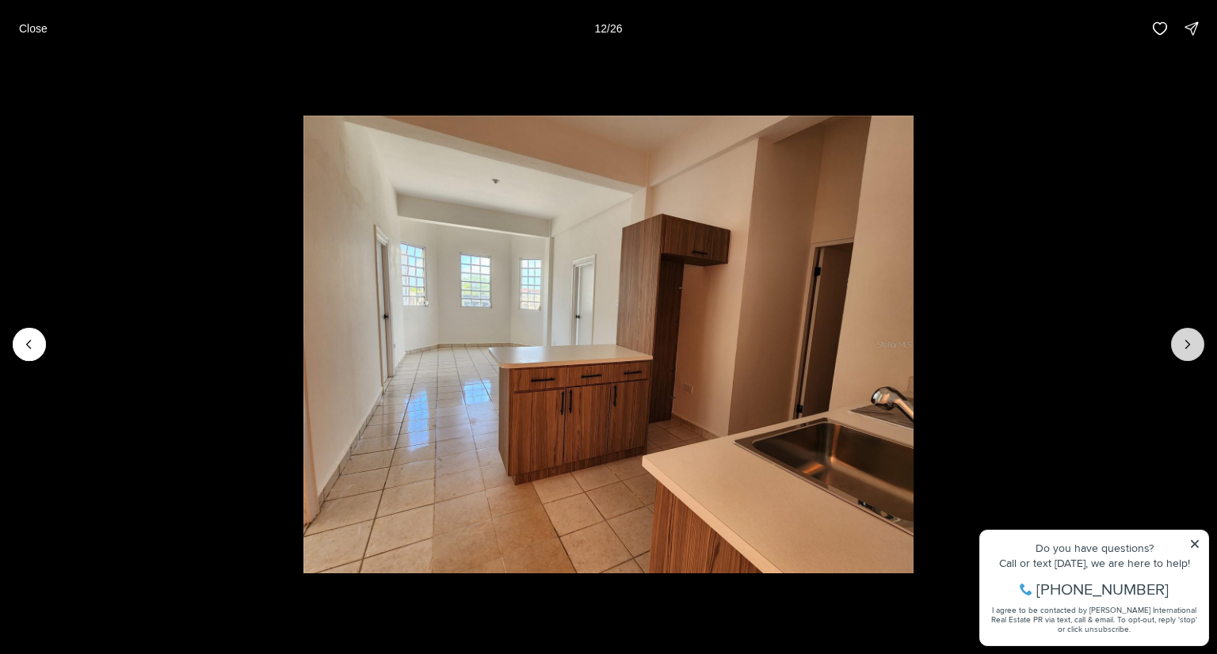
click at [1178, 345] on button "Next slide" at bounding box center [1187, 344] width 33 height 33
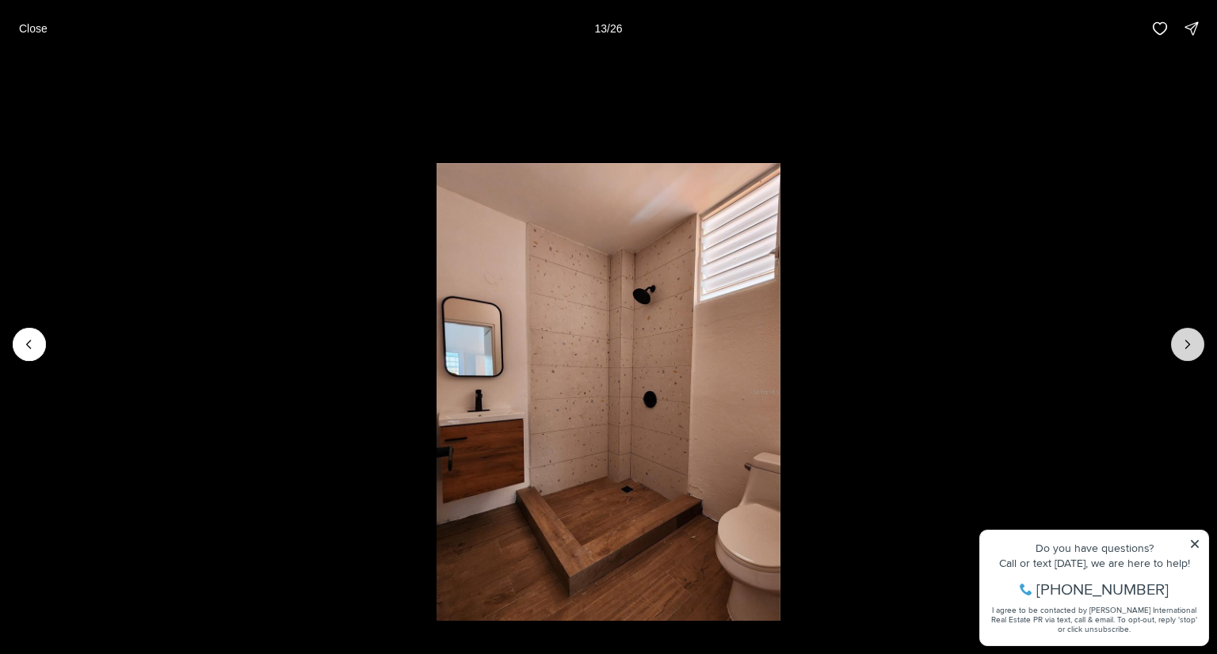
click at [1178, 345] on button "Next slide" at bounding box center [1187, 344] width 33 height 33
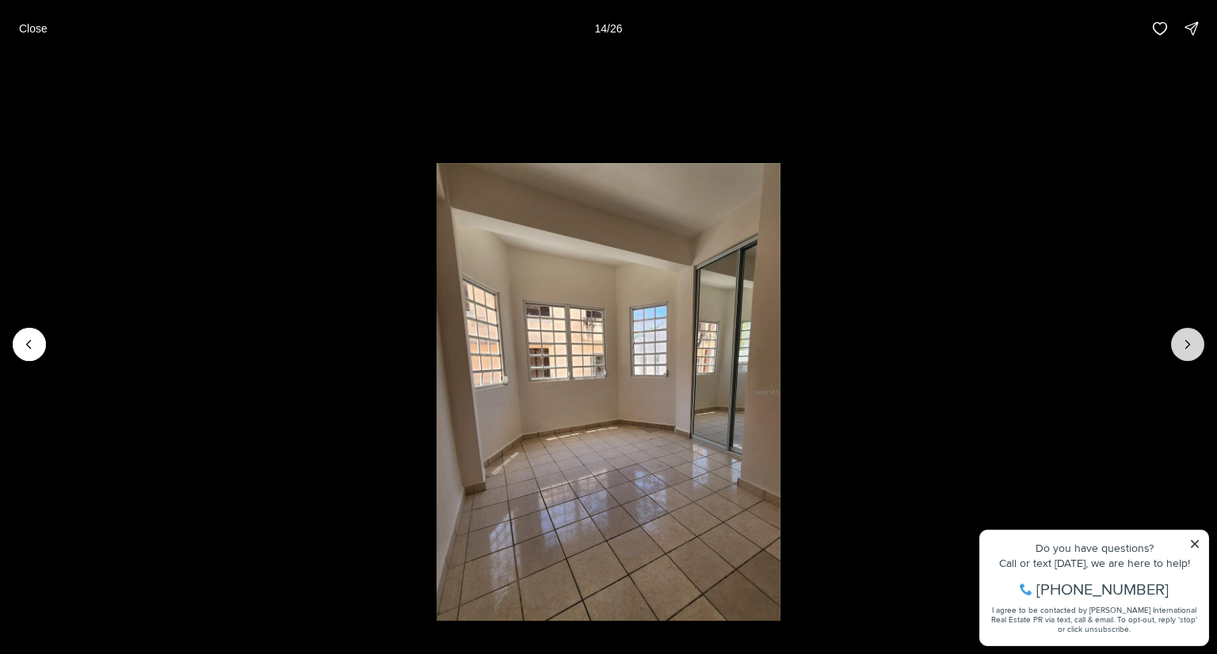
click at [1178, 345] on button "Next slide" at bounding box center [1187, 344] width 33 height 33
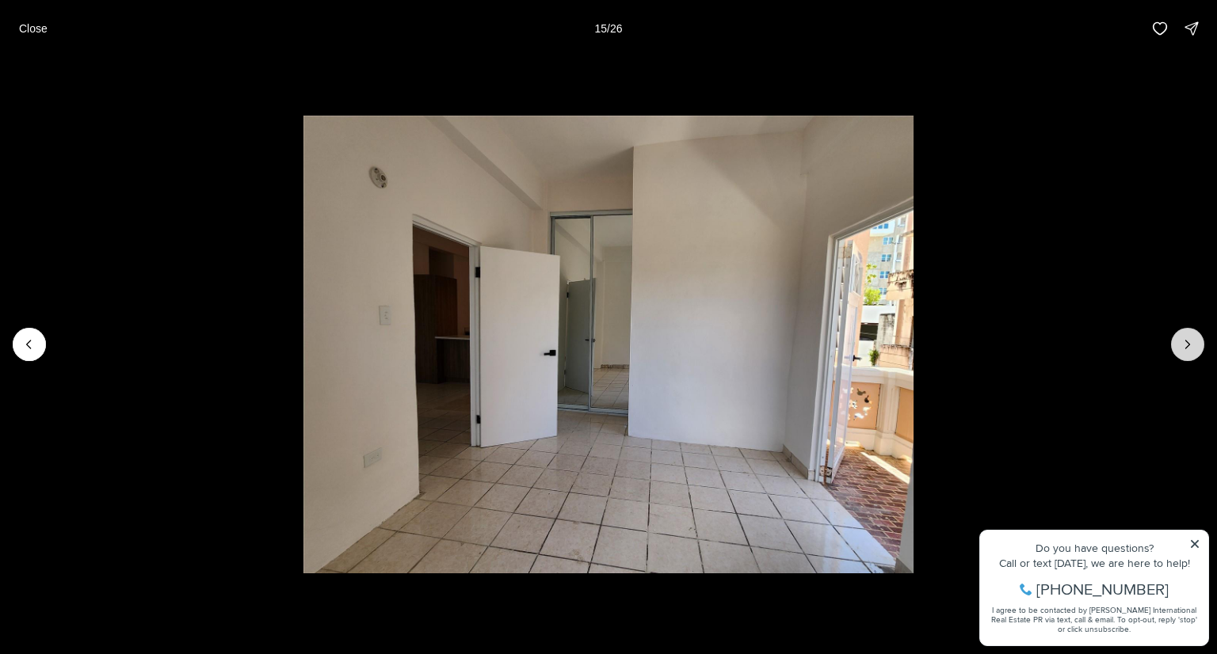
click at [1184, 342] on icon "Next slide" at bounding box center [1187, 345] width 16 height 16
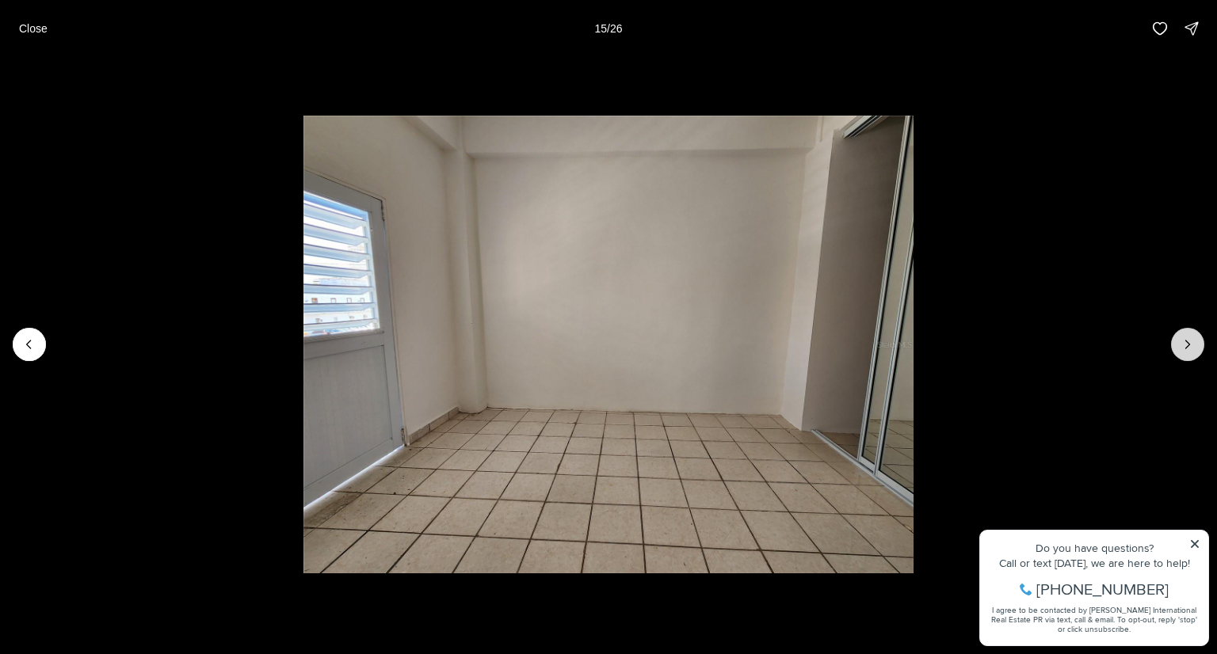
click at [1184, 342] on icon "Next slide" at bounding box center [1187, 345] width 16 height 16
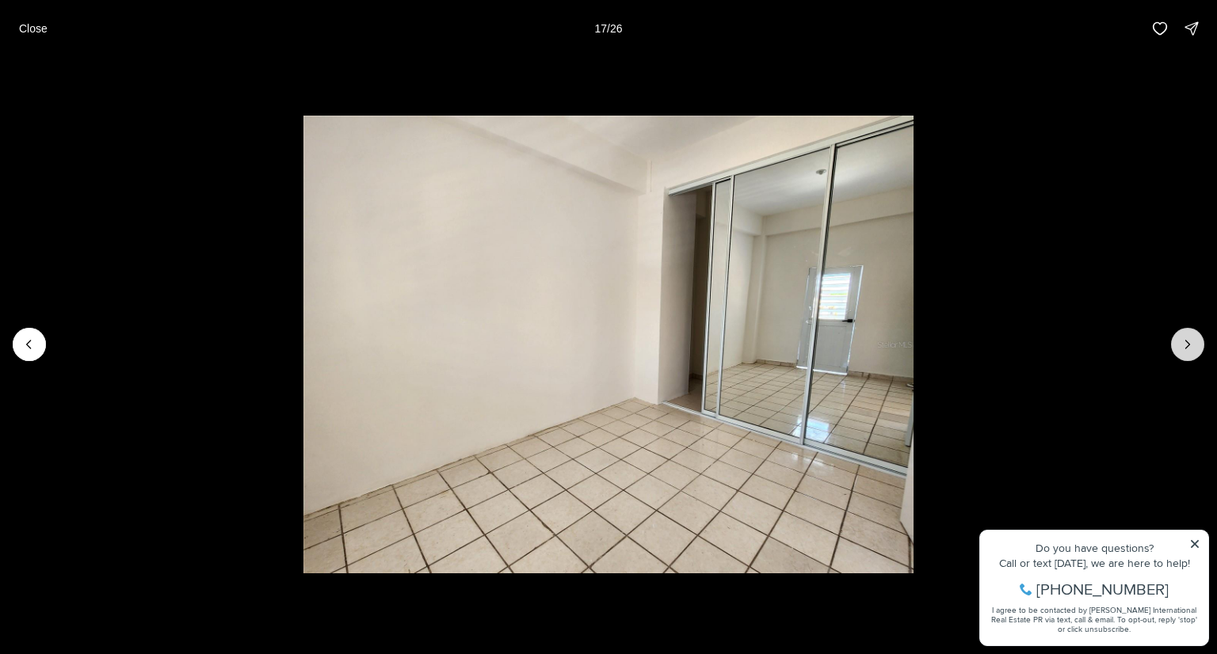
click at [1190, 348] on icon "Next slide" at bounding box center [1187, 345] width 16 height 16
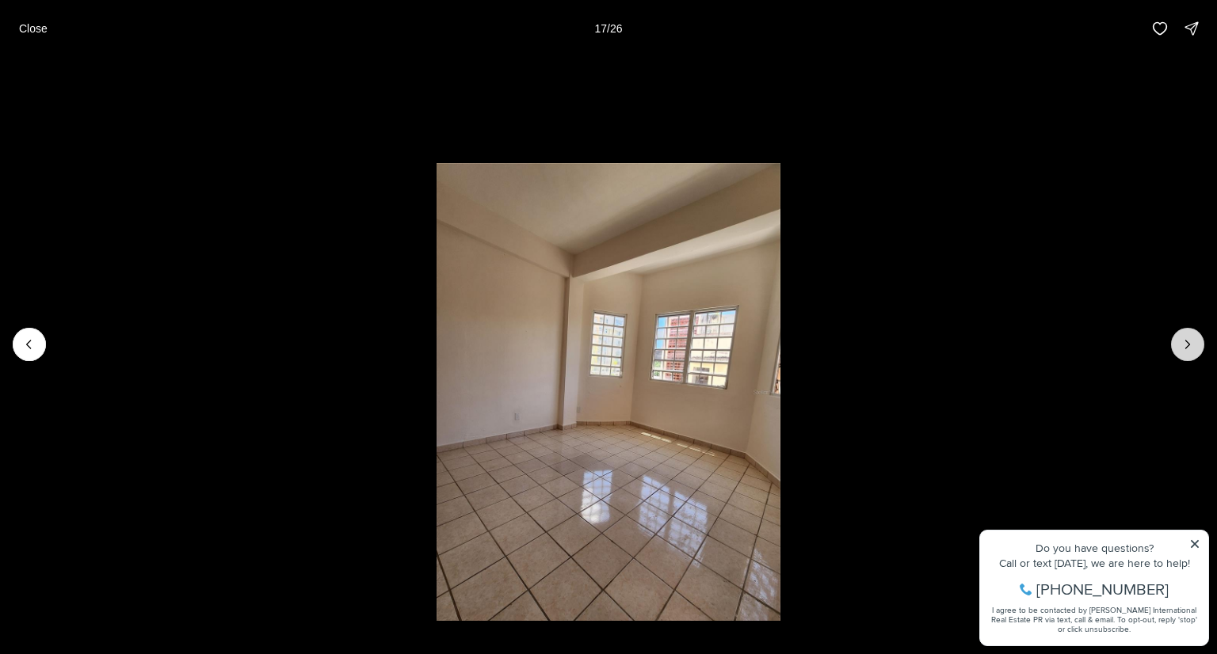
click at [1190, 348] on icon "Next slide" at bounding box center [1187, 345] width 16 height 16
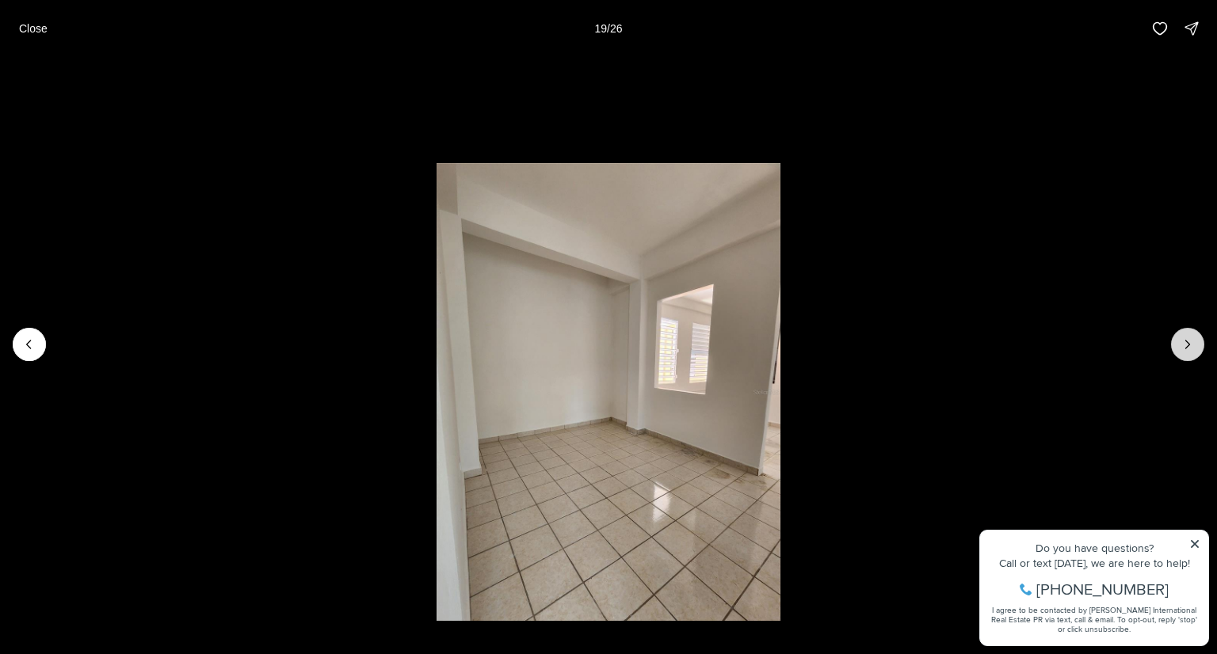
click at [1190, 348] on icon "Next slide" at bounding box center [1187, 345] width 16 height 16
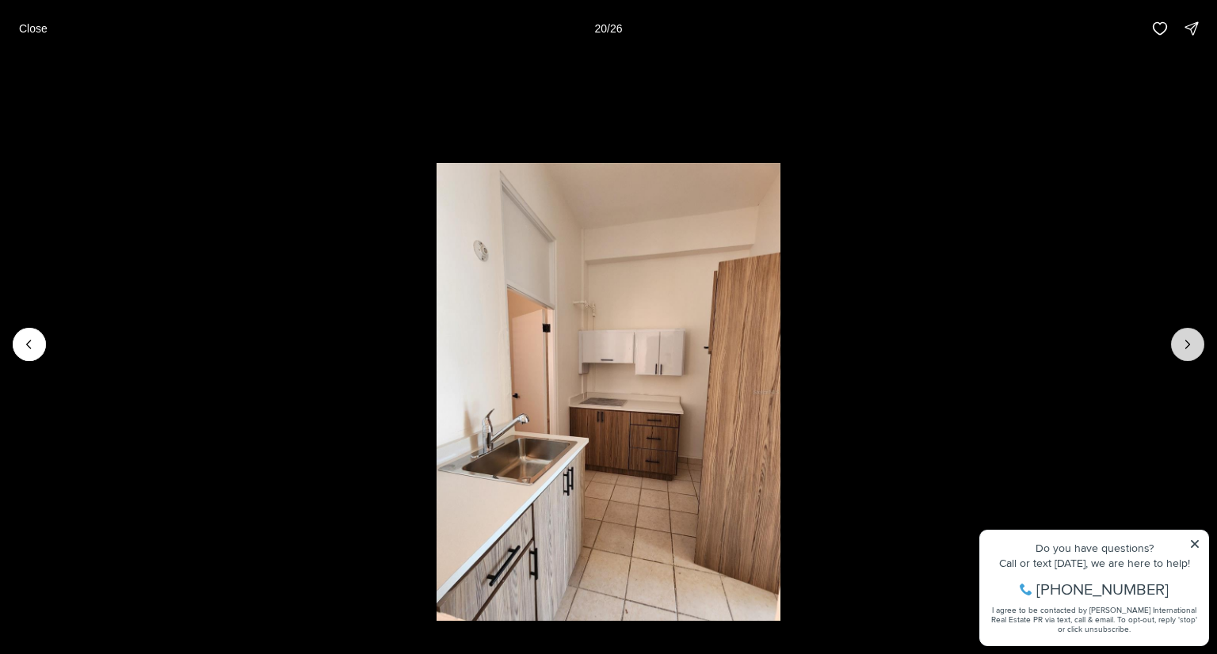
click at [1190, 348] on icon "Next slide" at bounding box center [1187, 345] width 16 height 16
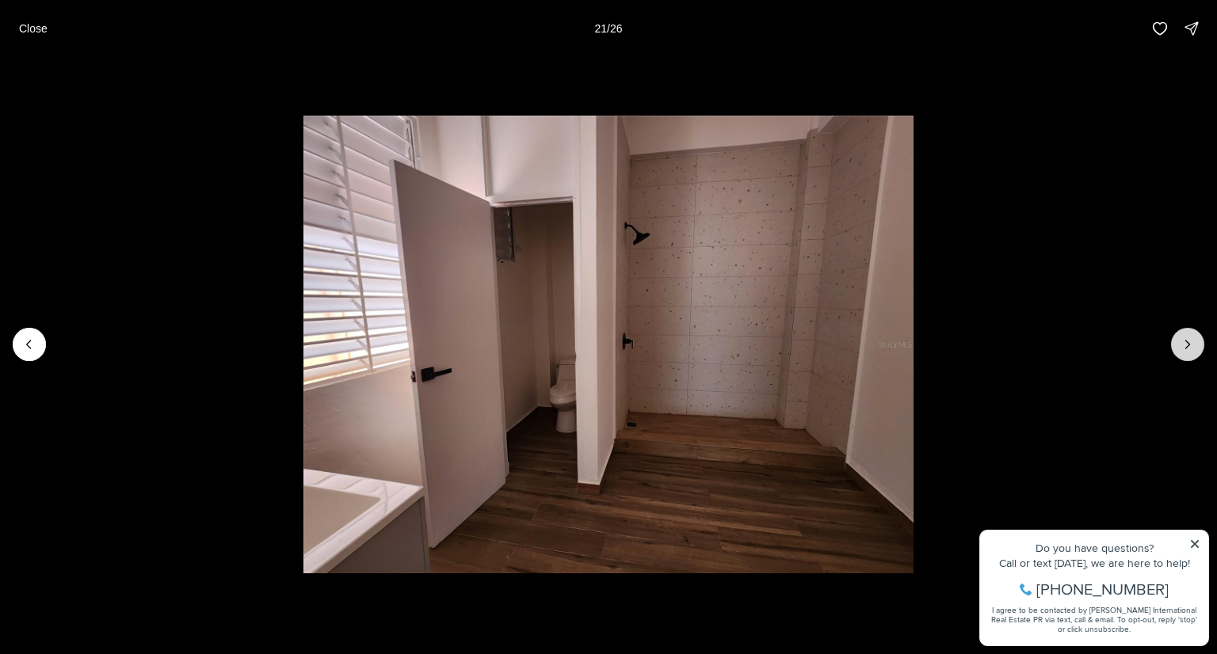
click at [1190, 348] on icon "Next slide" at bounding box center [1187, 345] width 16 height 16
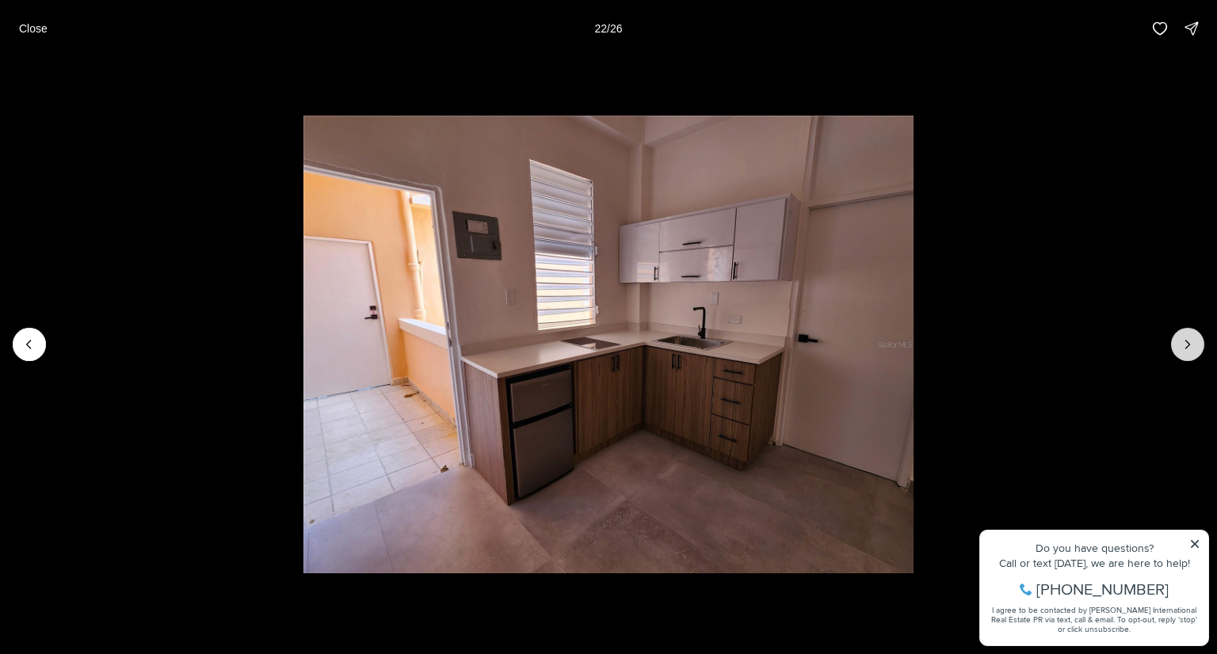
click at [1175, 343] on button "Next slide" at bounding box center [1187, 344] width 33 height 33
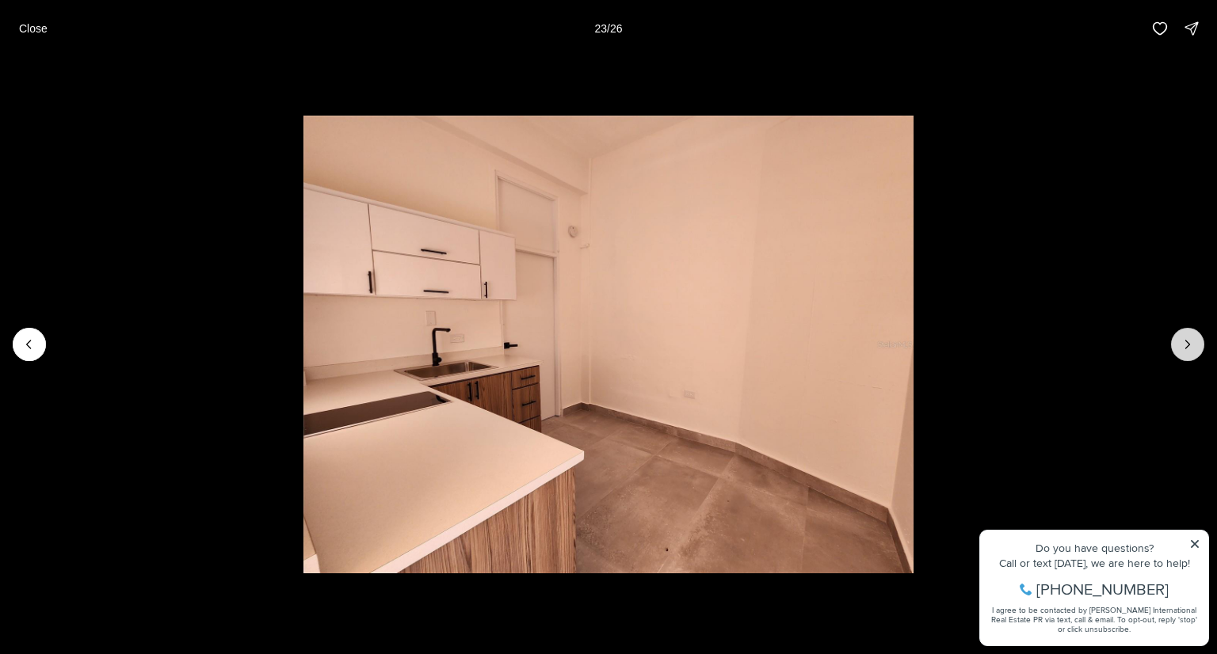
click at [1175, 343] on button "Next slide" at bounding box center [1187, 344] width 33 height 33
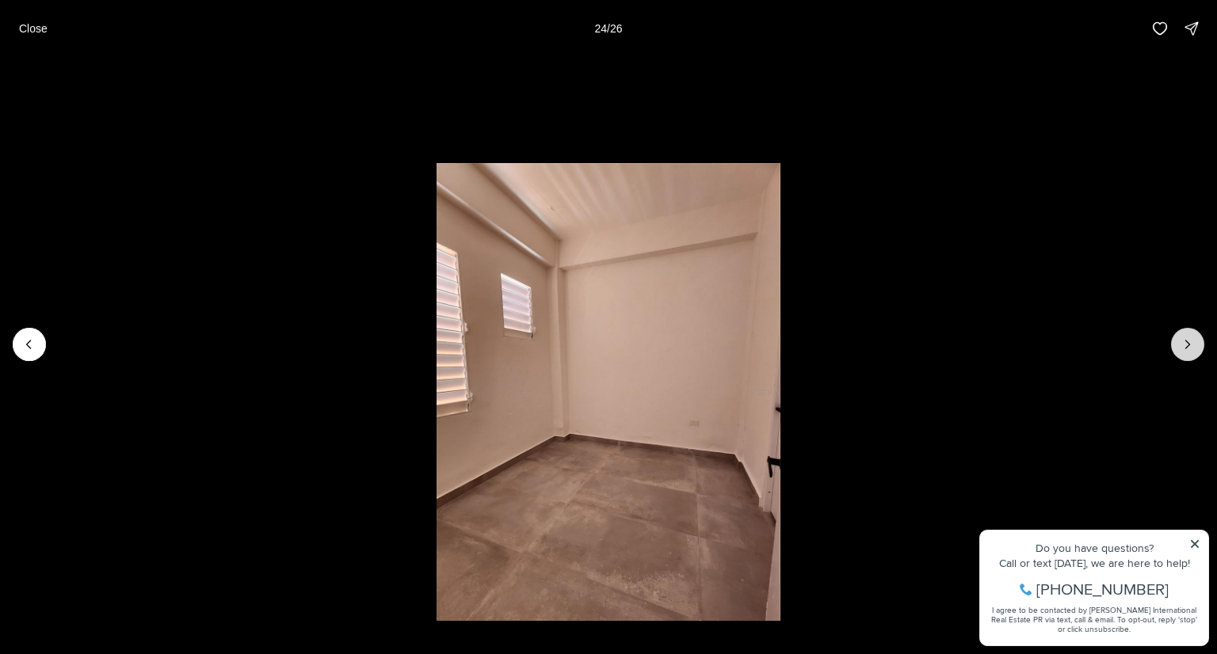
click at [1175, 343] on button "Next slide" at bounding box center [1187, 344] width 33 height 33
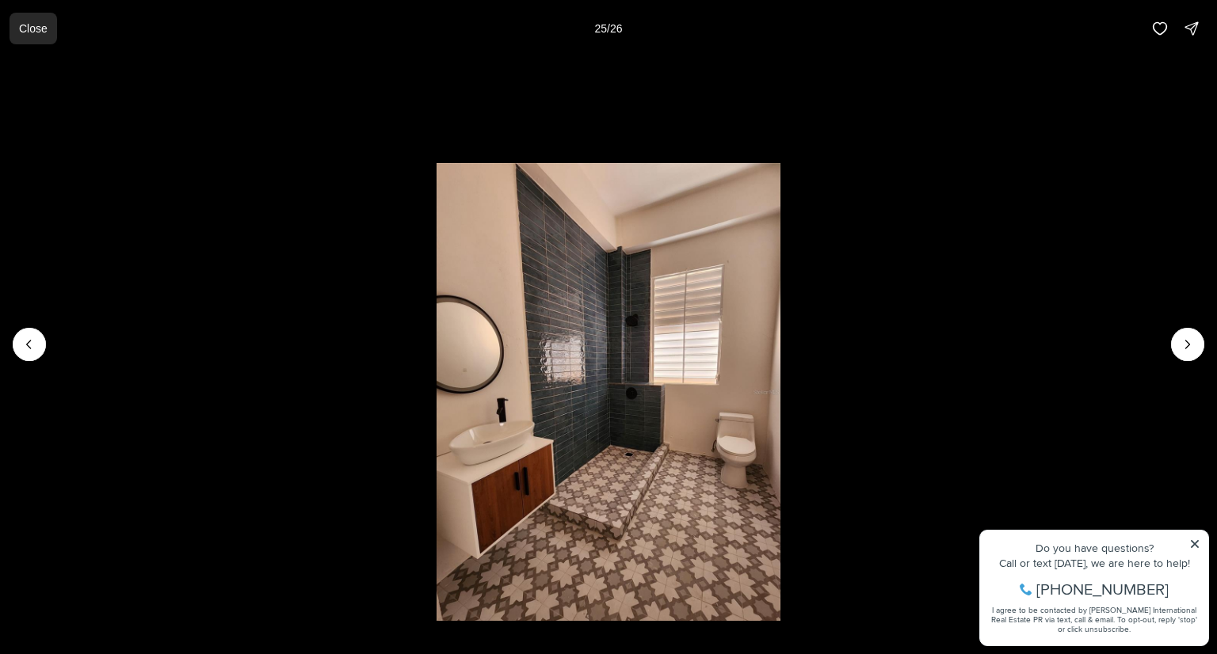
click at [25, 35] on p "Close" at bounding box center [33, 28] width 29 height 13
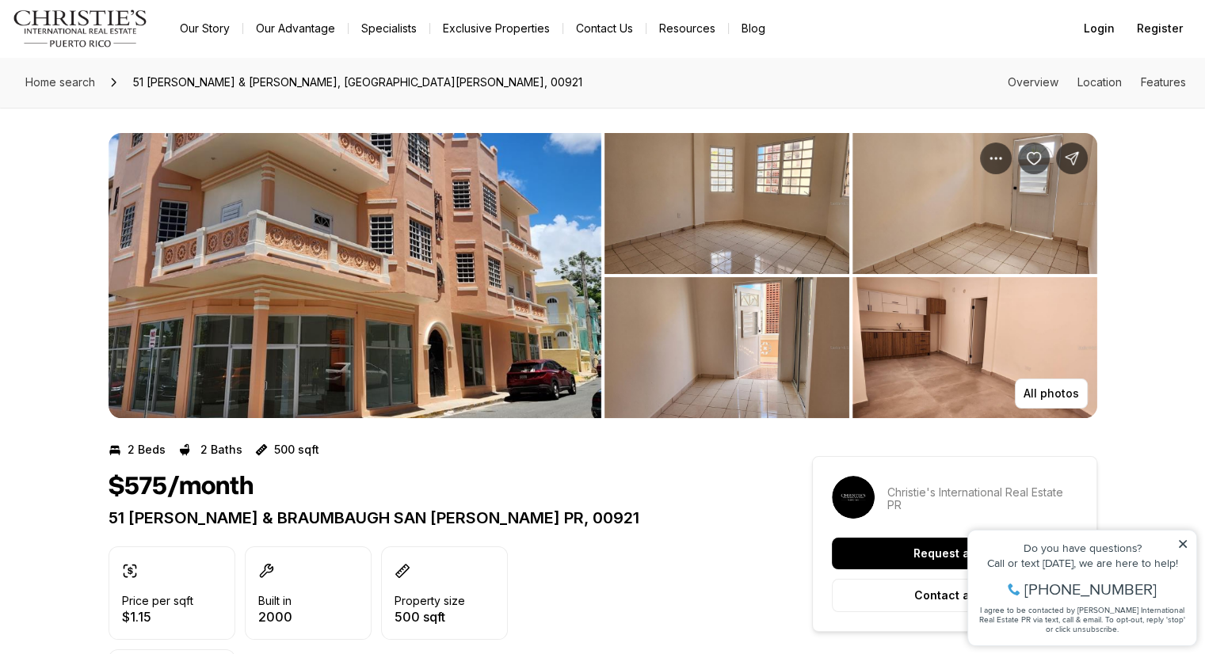
scroll to position [396, 0]
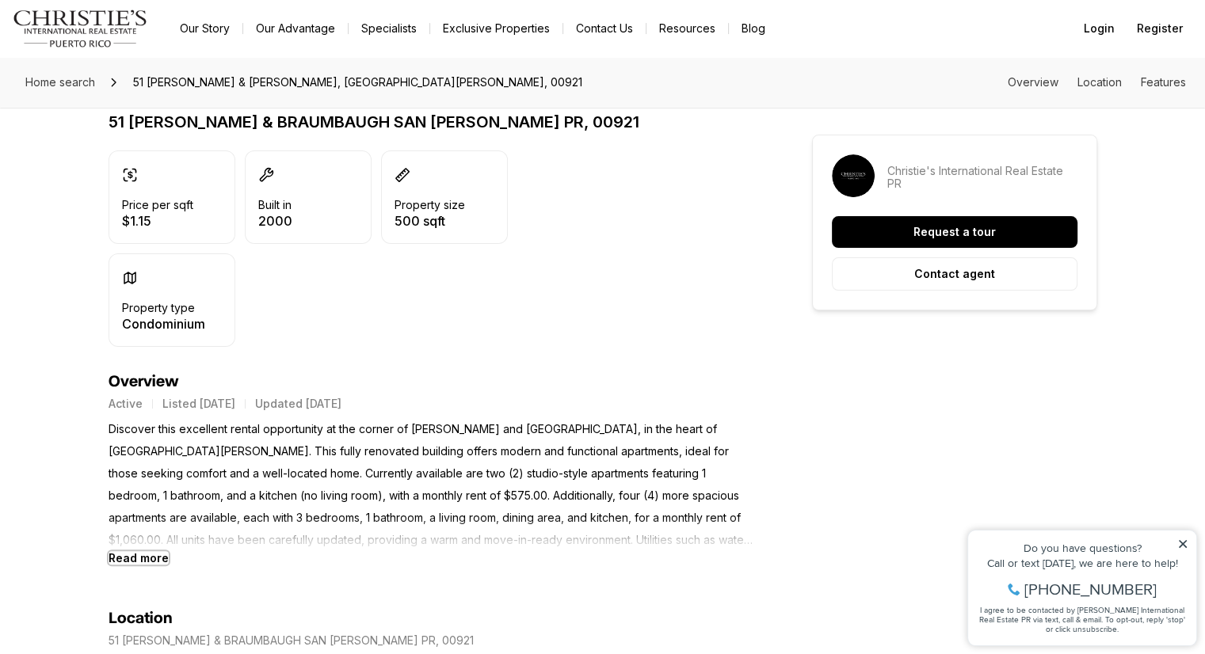
click at [143, 558] on b "Read more" at bounding box center [139, 557] width 60 height 13
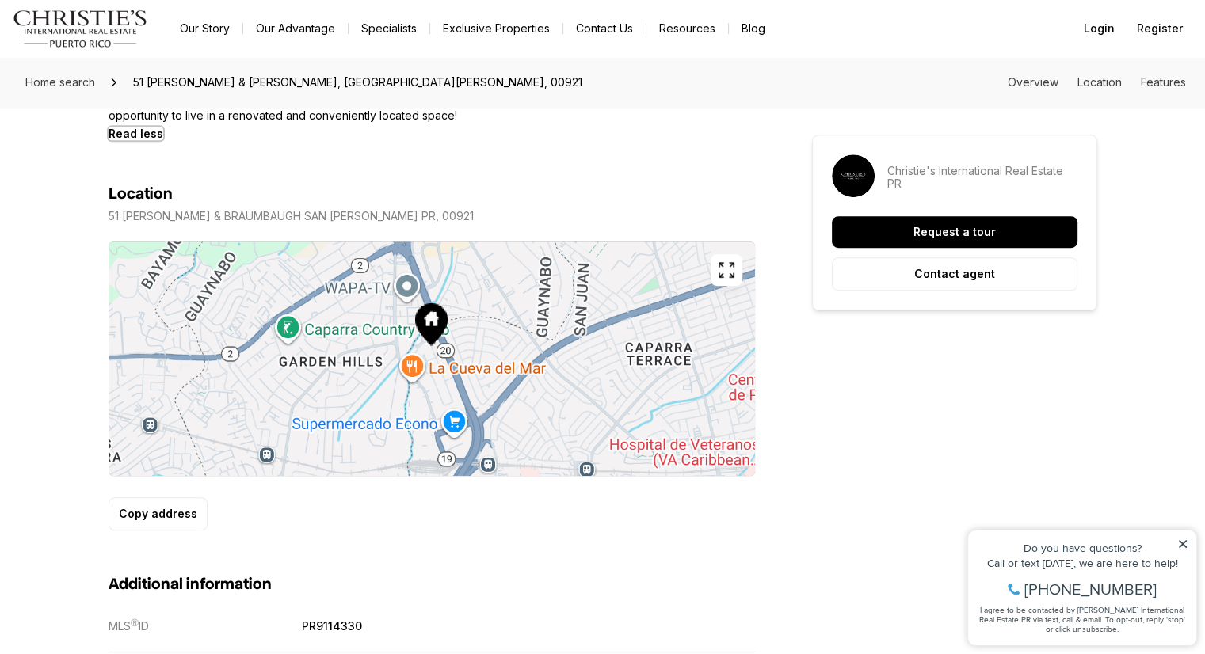
scroll to position [871, 0]
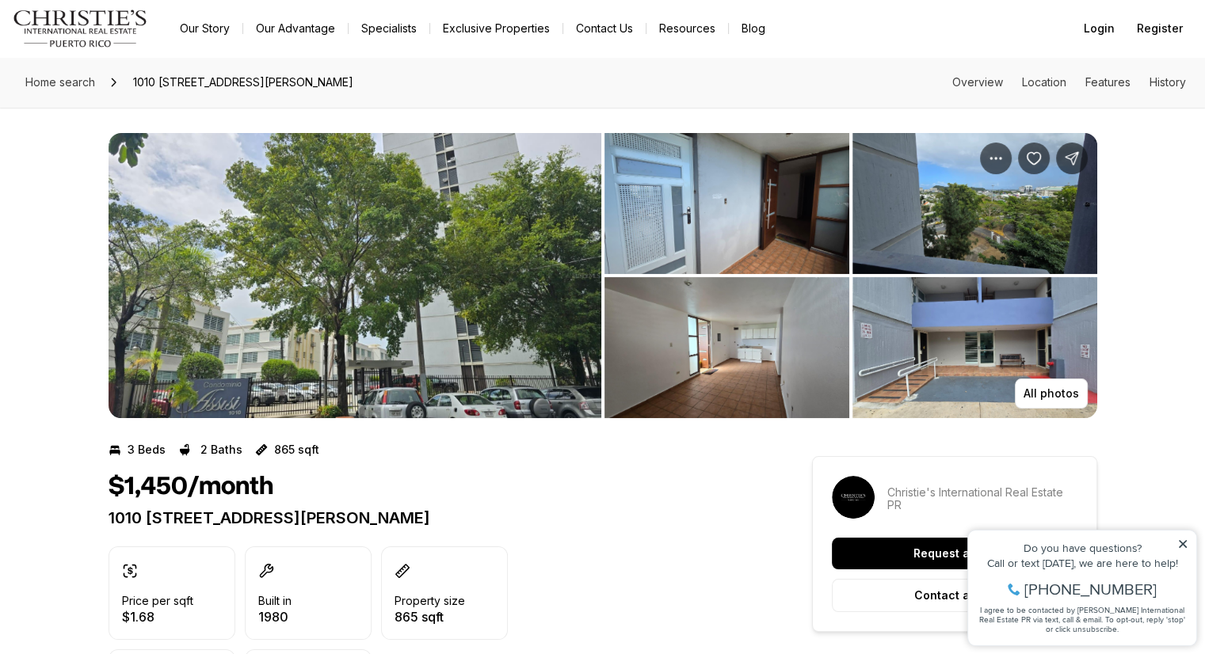
click at [421, 261] on img "View image gallery" at bounding box center [355, 275] width 493 height 285
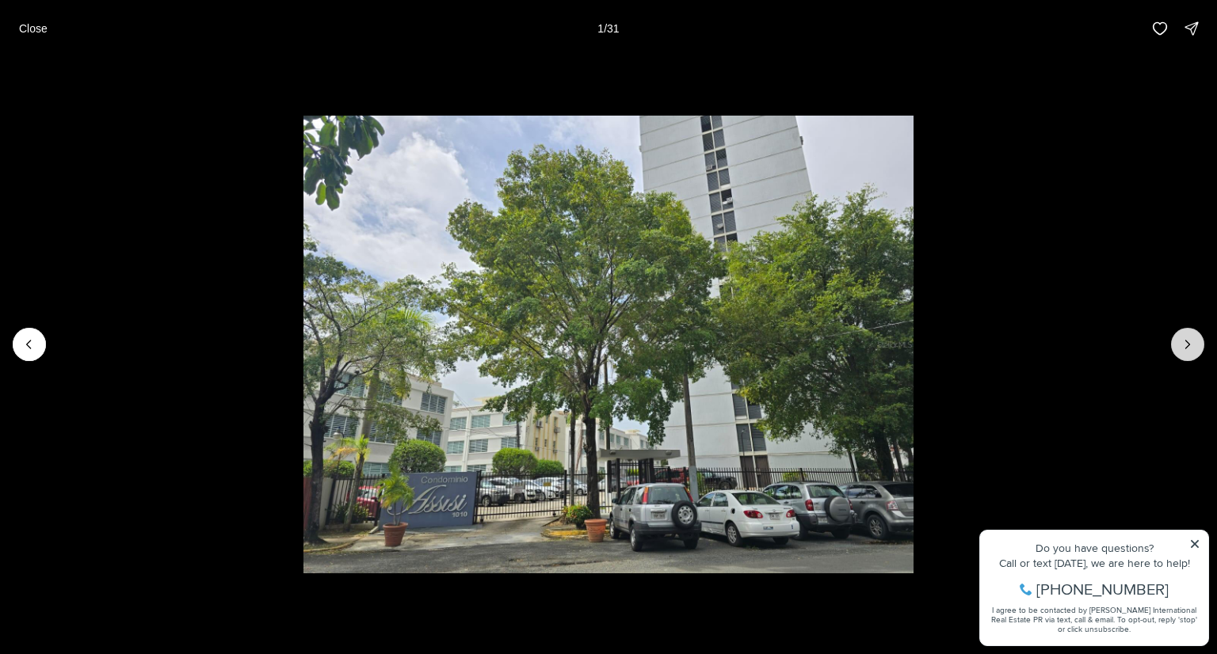
click at [1188, 343] on icon "Next slide" at bounding box center [1188, 345] width 4 height 8
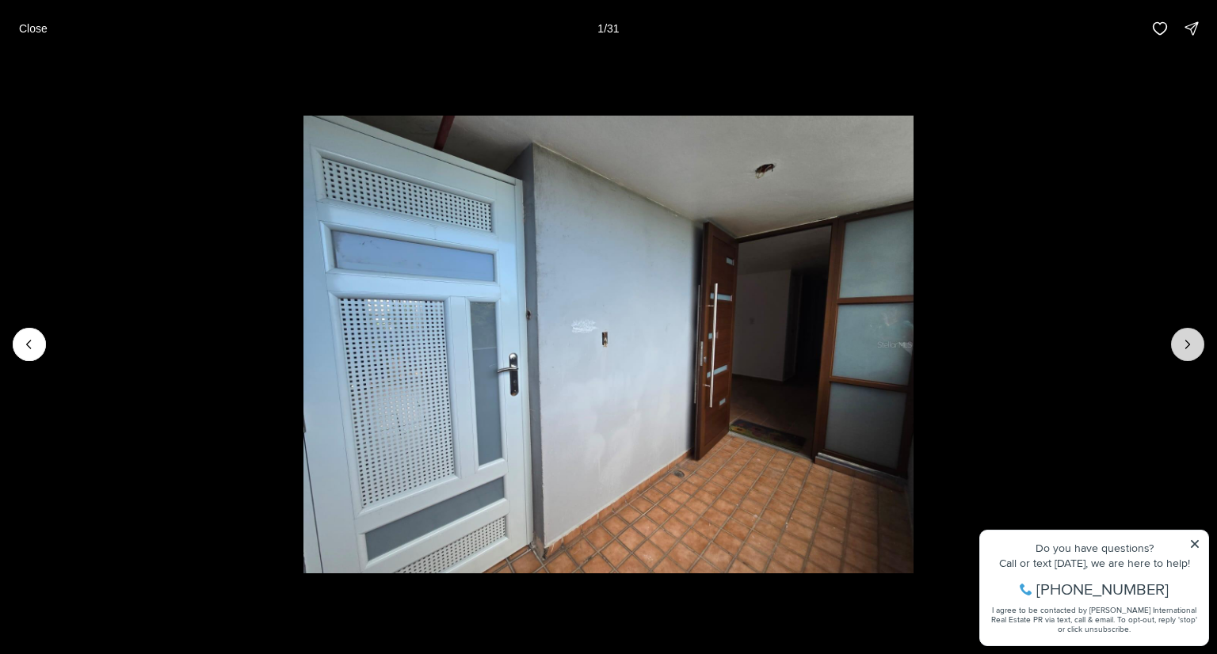
click at [1188, 343] on icon "Next slide" at bounding box center [1188, 345] width 4 height 8
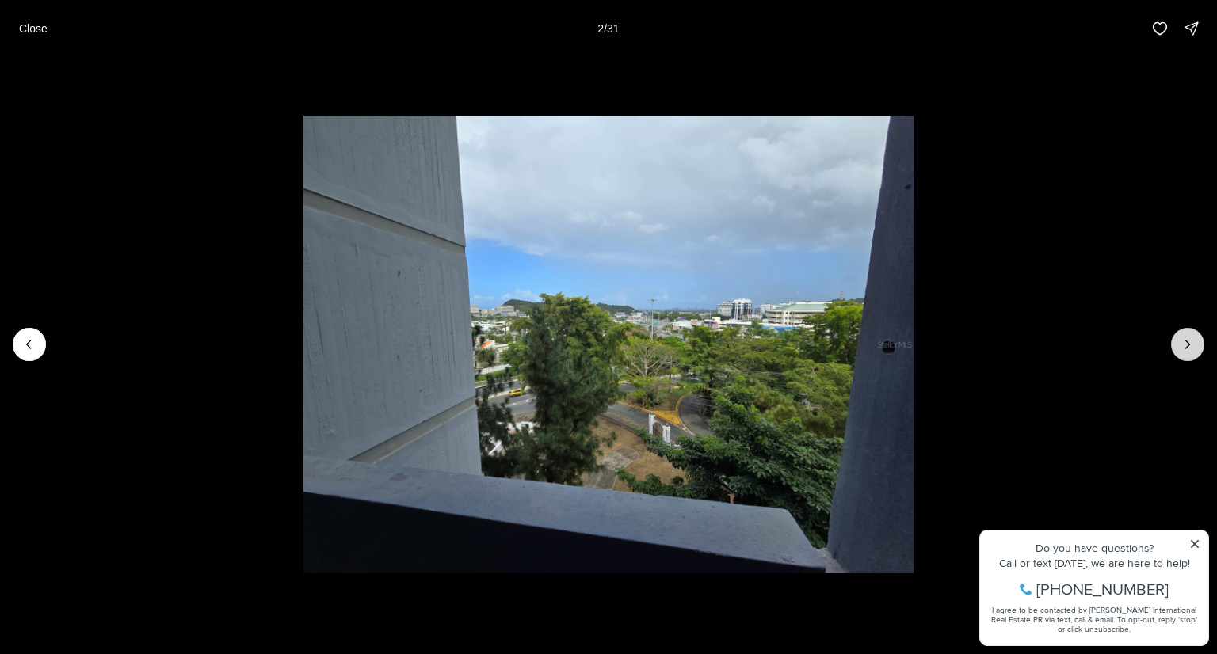
click at [1188, 343] on icon "Next slide" at bounding box center [1188, 345] width 4 height 8
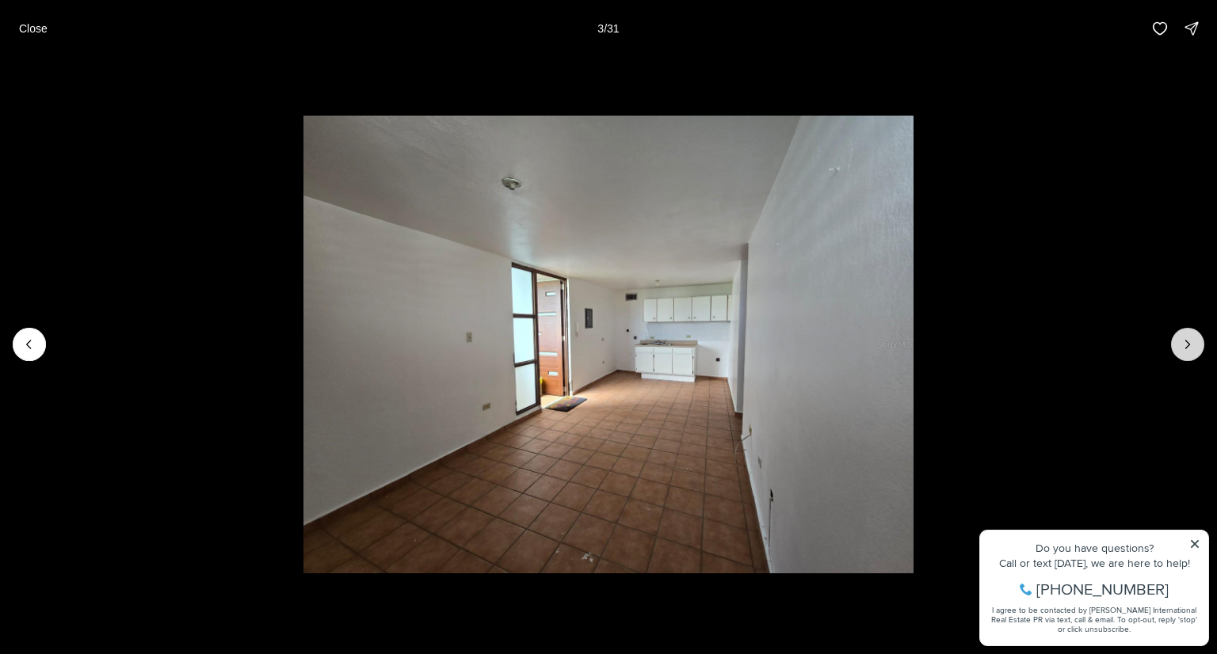
click at [1188, 343] on icon "Next slide" at bounding box center [1188, 345] width 4 height 8
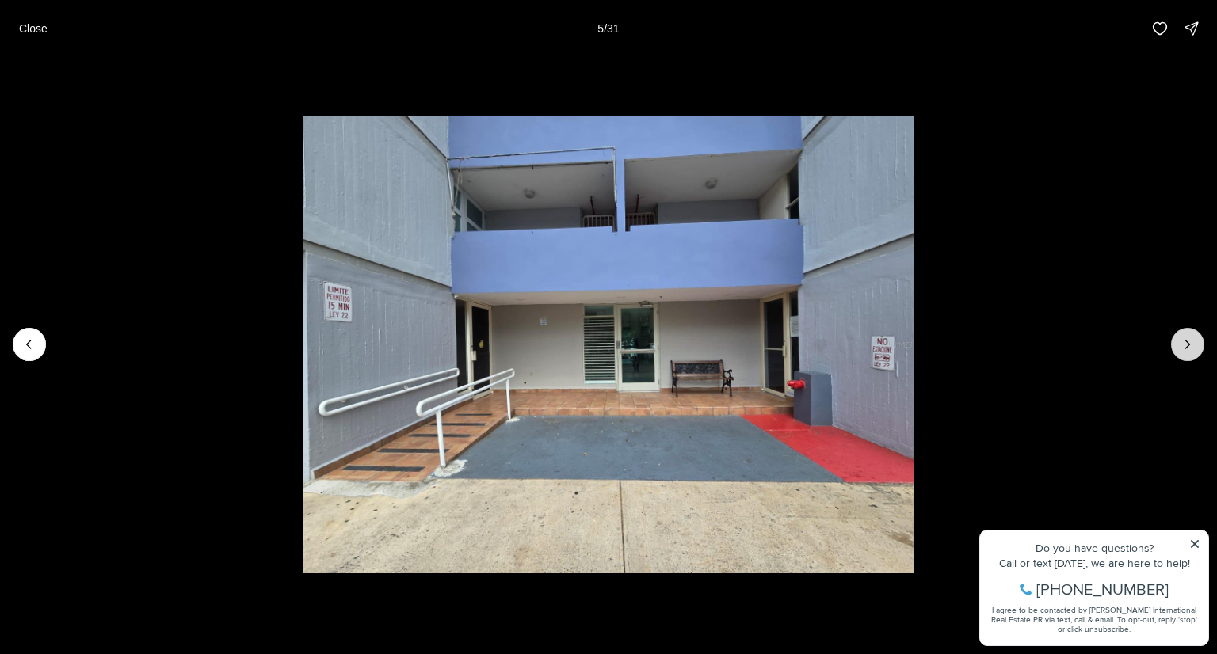
click at [1188, 343] on icon "Next slide" at bounding box center [1188, 345] width 4 height 8
